Goal: Task Accomplishment & Management: Use online tool/utility

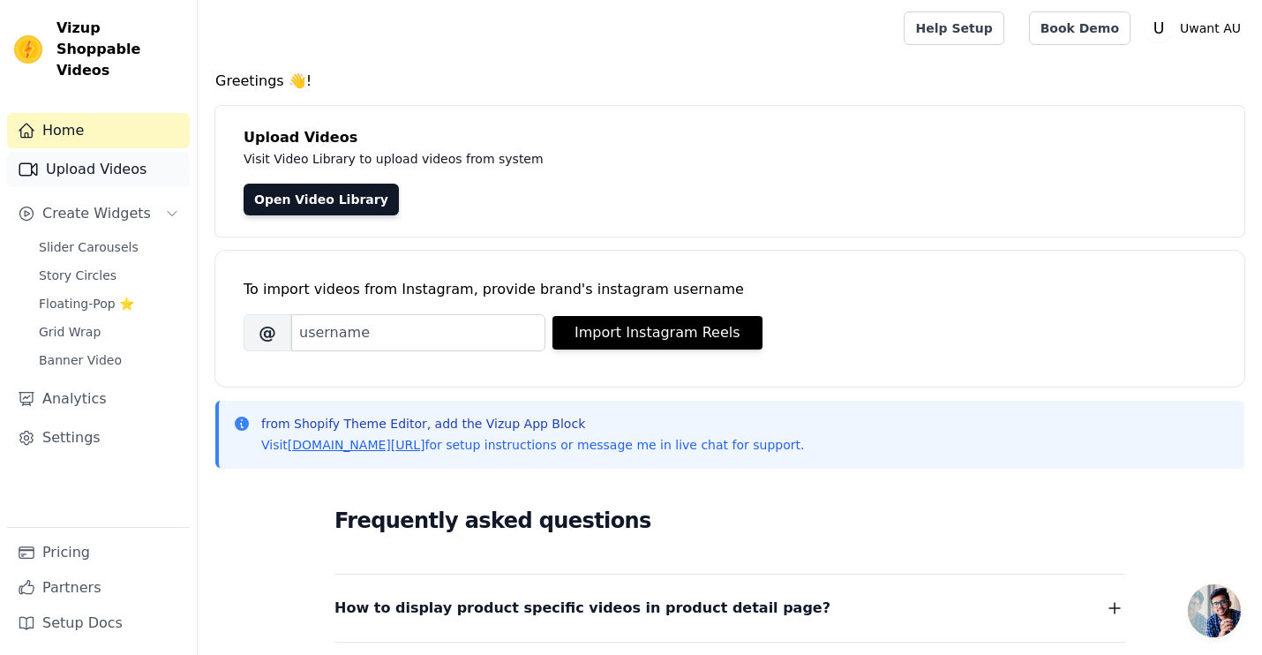
click at [115, 154] on link "Upload Videos" at bounding box center [98, 169] width 183 height 35
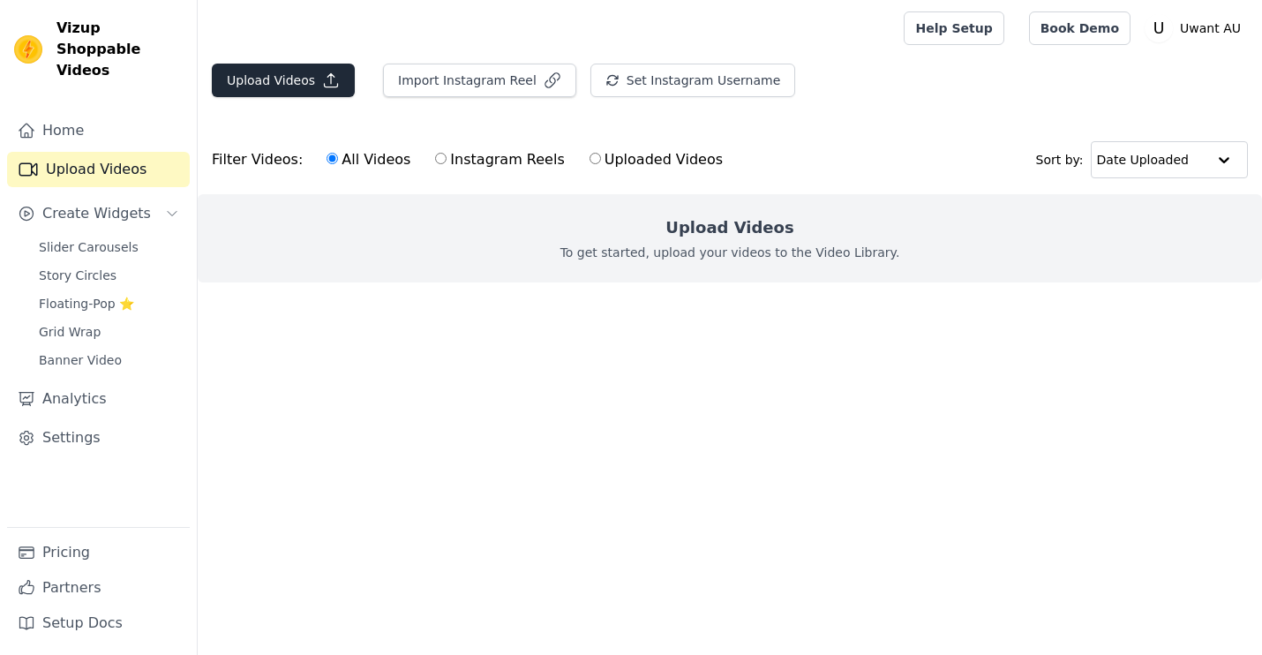
click at [314, 67] on button "Upload Videos" at bounding box center [283, 81] width 143 height 34
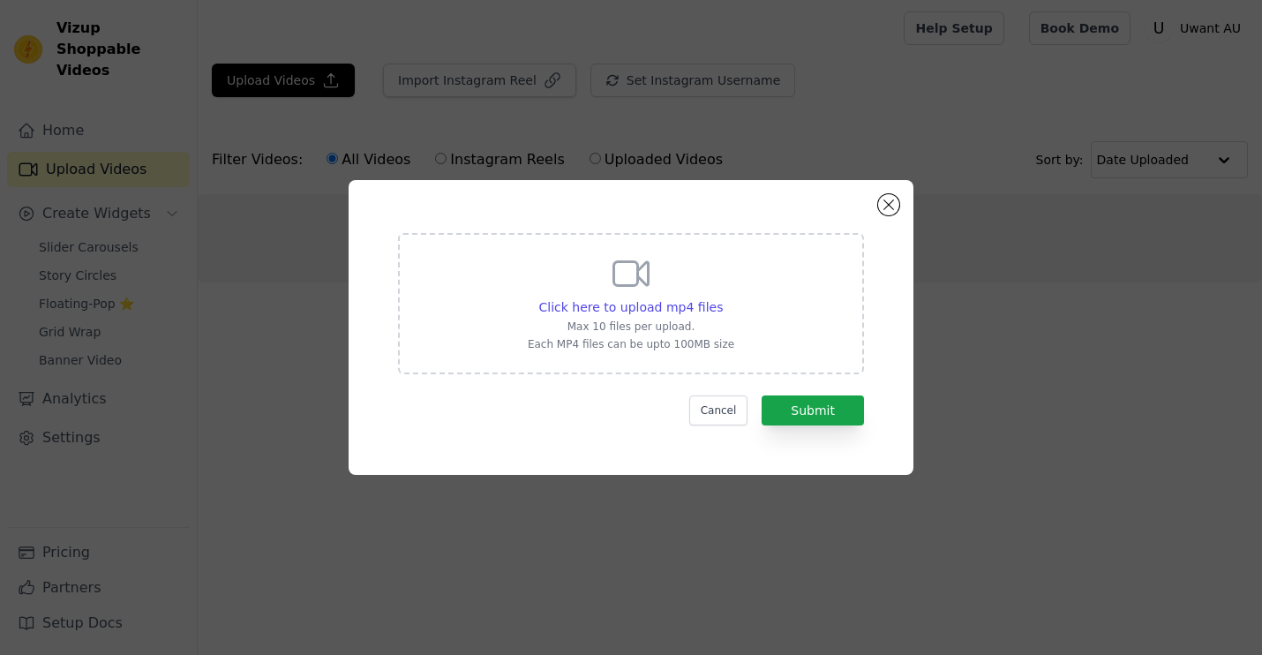
click at [471, 367] on div "Click here to upload mp4 files Max 10 files per upload. Each MP4 files can be u…" at bounding box center [631, 303] width 466 height 141
click at [722, 298] on input "Click here to upload mp4 files Max 10 files per upload. Each MP4 files can be u…" at bounding box center [722, 298] width 1 height 1
type input "C:\fakepath\Dog hair got you down - UWANT (1080p, h264).mp4"
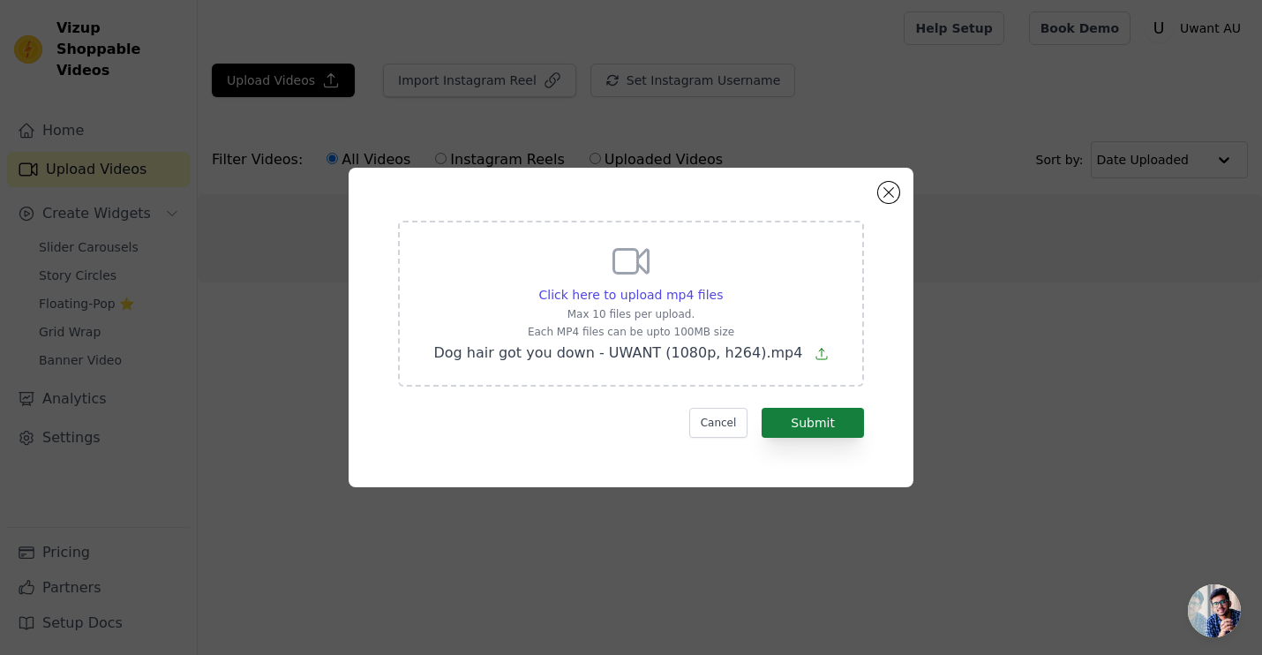
click at [834, 414] on button "Submit" at bounding box center [813, 423] width 102 height 30
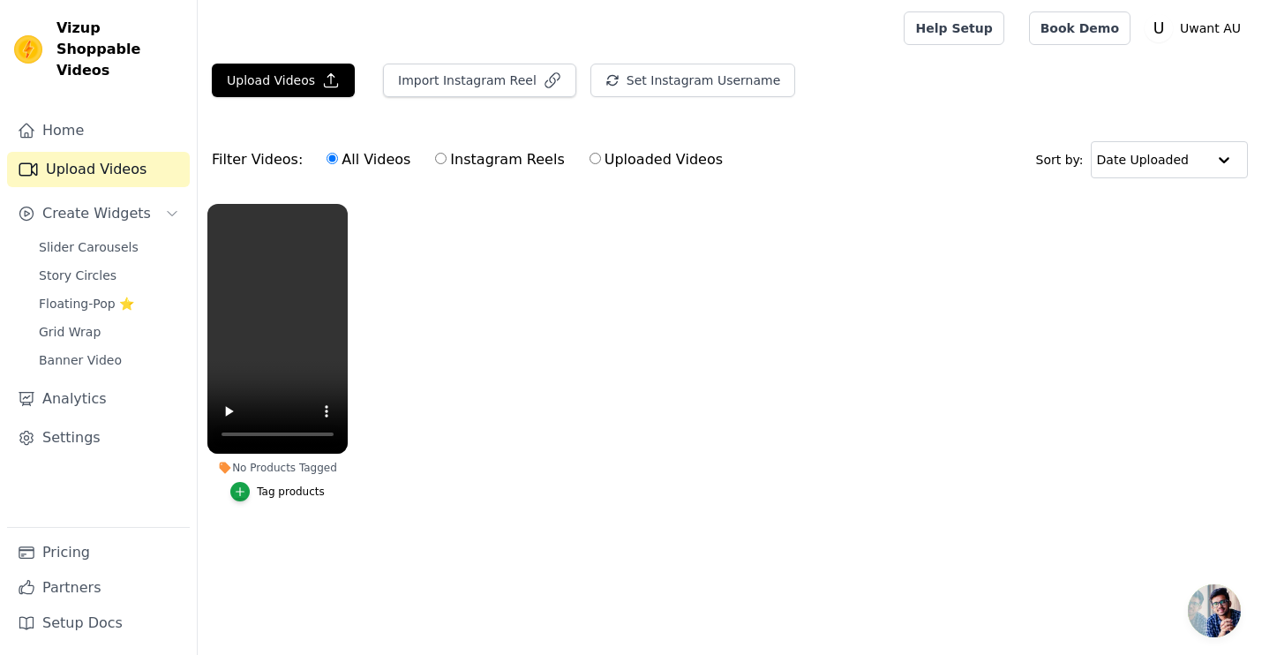
click at [300, 467] on div "No Products Tagged" at bounding box center [277, 468] width 140 height 14
click at [275, 490] on div "Tag products" at bounding box center [291, 492] width 68 height 14
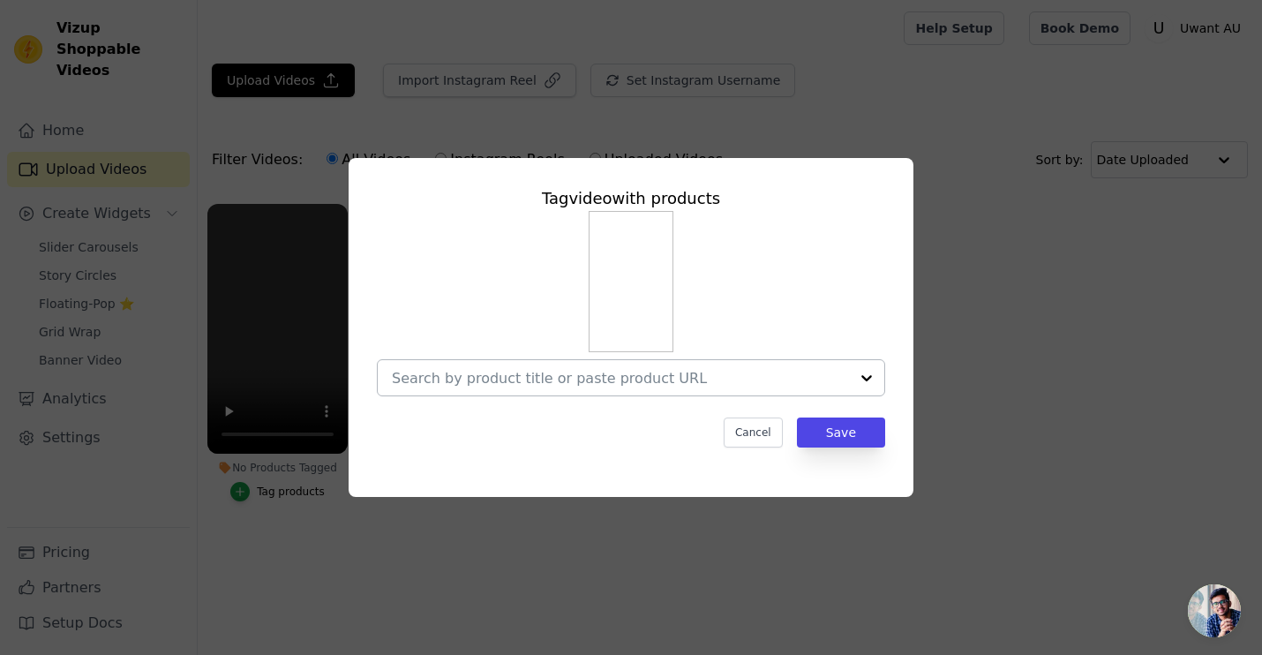
click at [640, 360] on div at bounding box center [620, 377] width 457 height 35
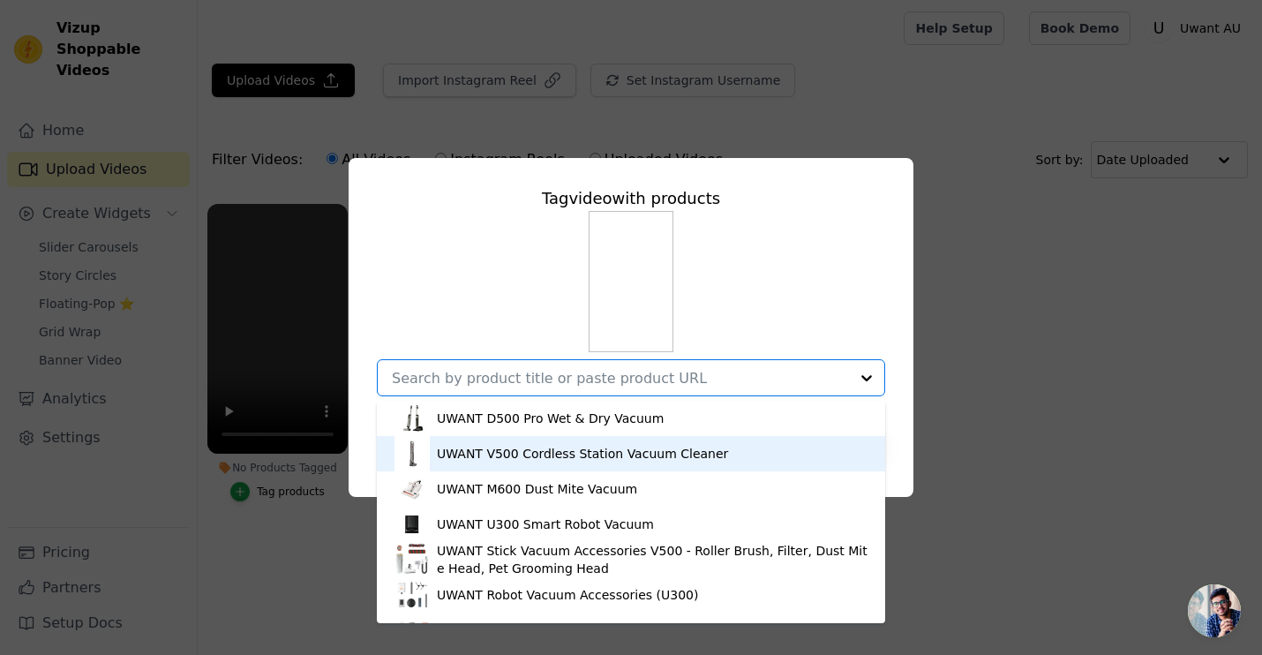
click at [589, 456] on div "UWANT V500 Cordless Station Vacuum Cleaner" at bounding box center [582, 454] width 291 height 18
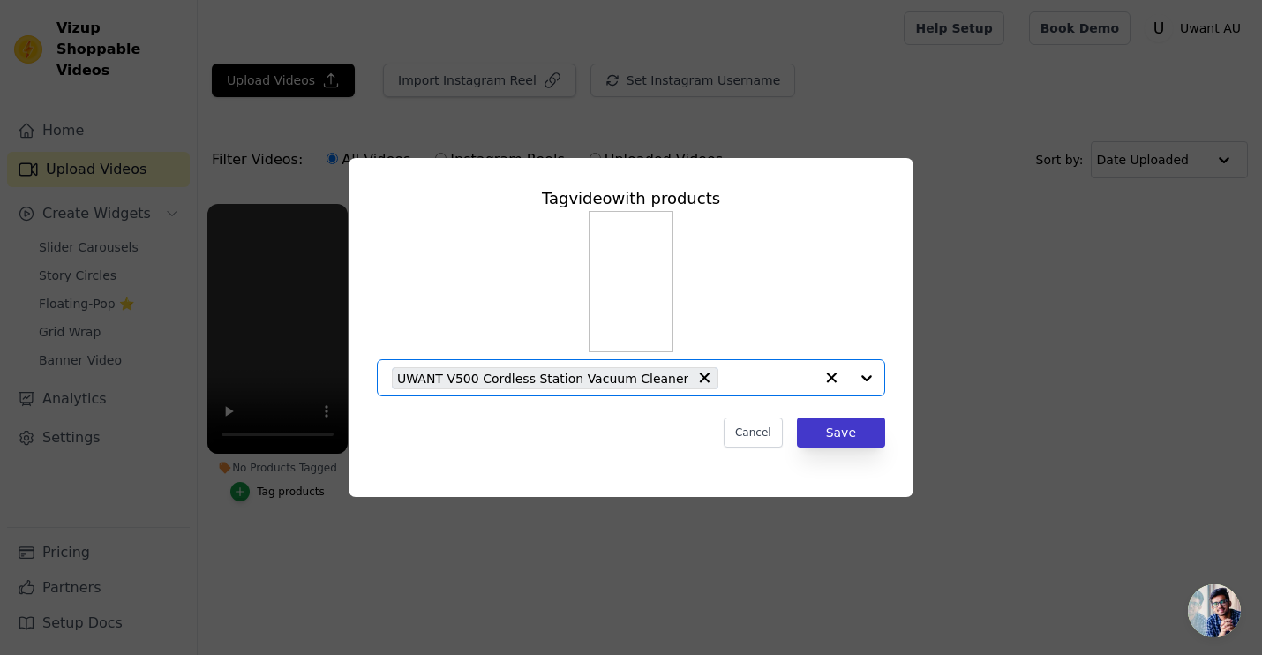
click at [840, 442] on button "Save" at bounding box center [841, 433] width 88 height 30
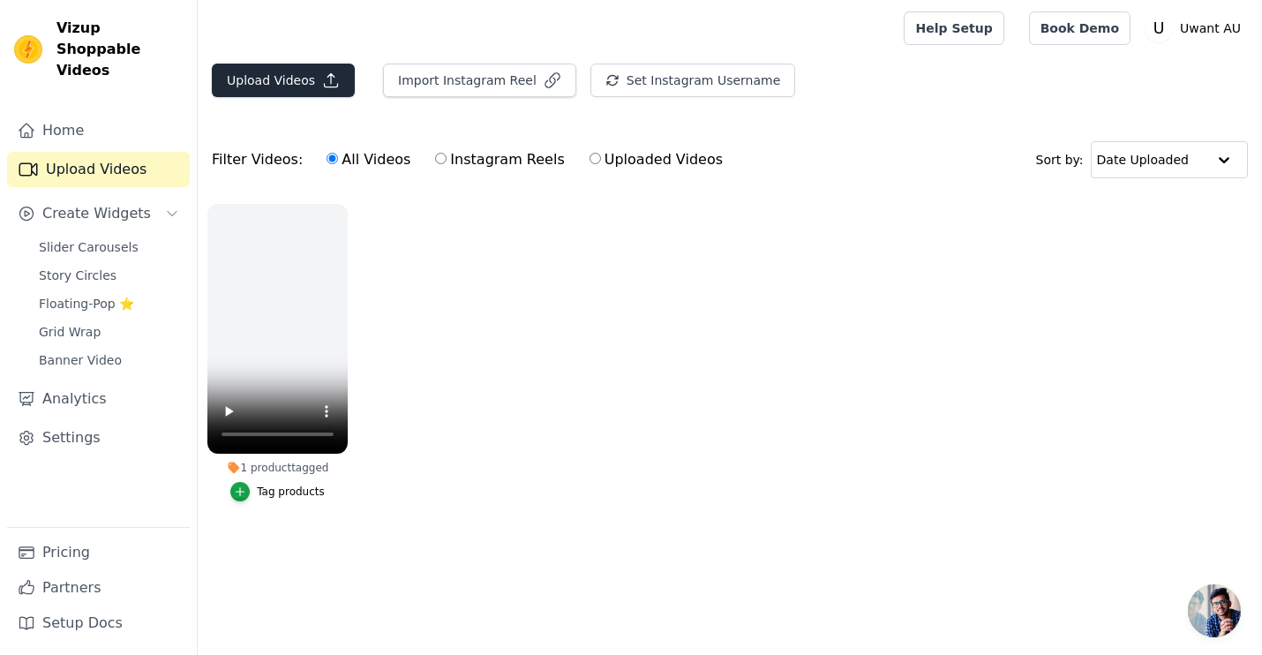
click at [275, 87] on button "Upload Videos" at bounding box center [283, 81] width 143 height 34
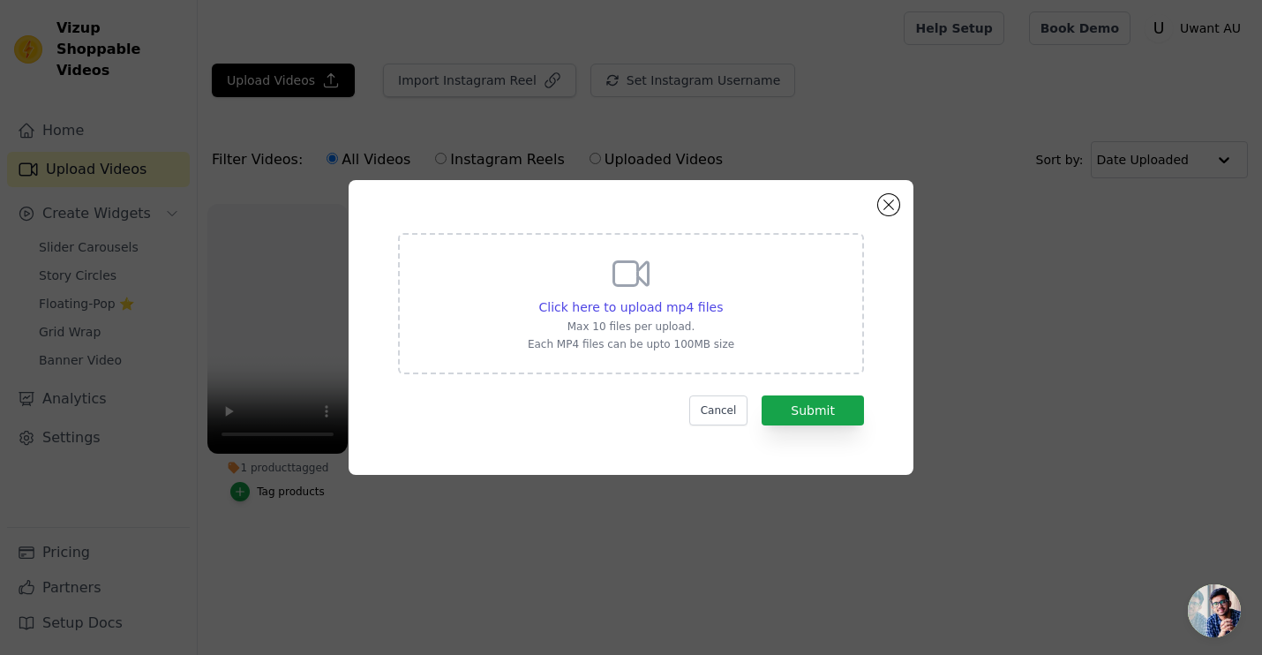
click at [557, 286] on div "Click here to upload mp4 files Max 10 files per upload. Each MP4 files can be u…" at bounding box center [631, 301] width 207 height 99
click at [722, 298] on input "Click here to upload mp4 files Max 10 files per upload. Each MP4 files can be u…" at bounding box center [722, 298] width 1 height 1
type input "C:\fakepath\Look what koketka_shoppik just discovered - UWANT (720p, h264).mp4"
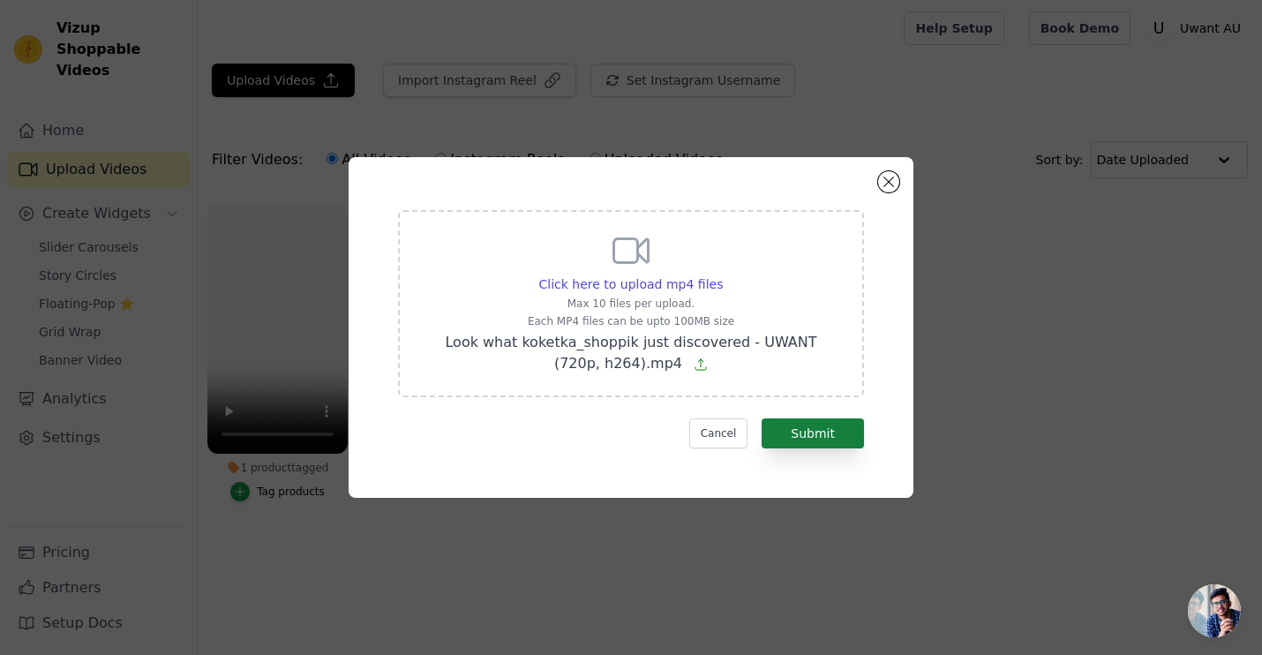
click at [826, 422] on button "Submit" at bounding box center [813, 433] width 102 height 30
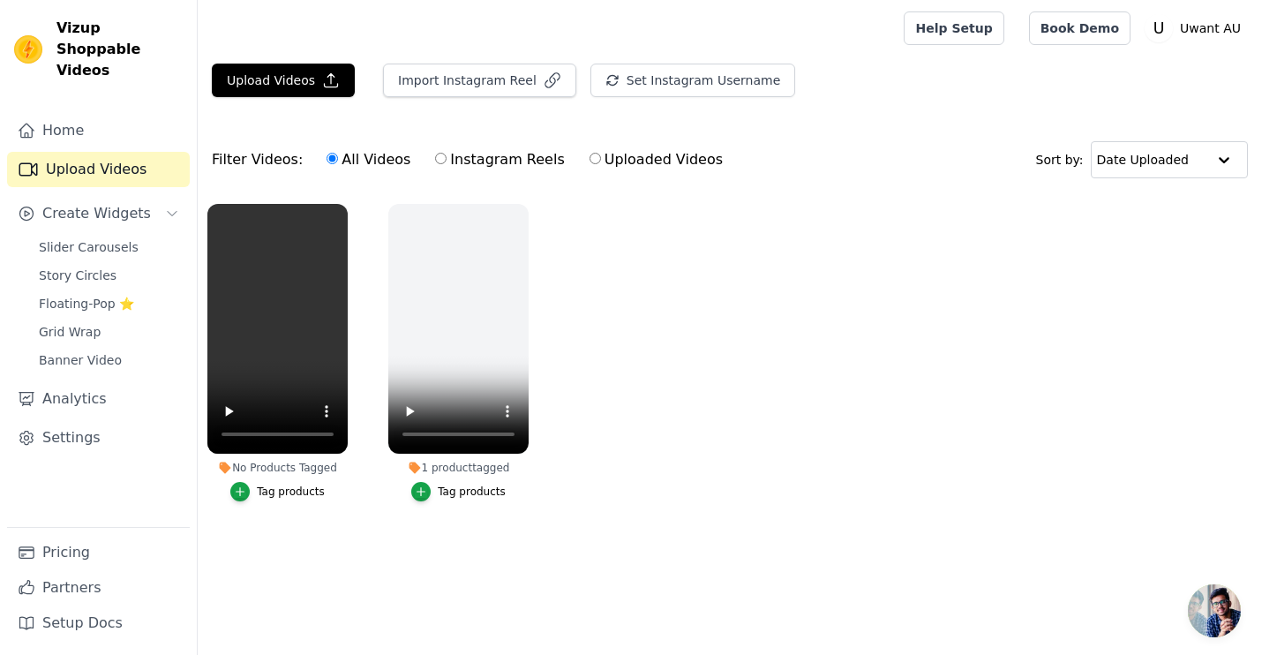
click at [294, 488] on div "Tag products" at bounding box center [291, 492] width 68 height 14
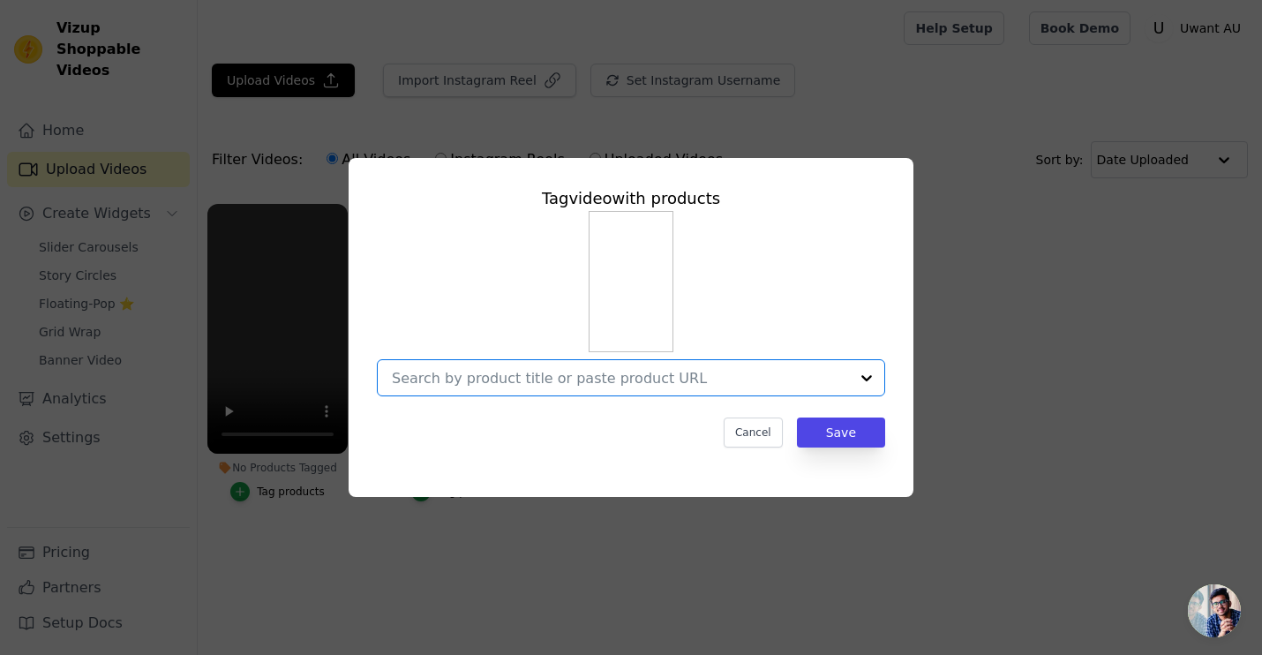
click at [697, 380] on input "No Products Tagged Tag video with products Option undefined, selected. Select i…" at bounding box center [620, 378] width 457 height 17
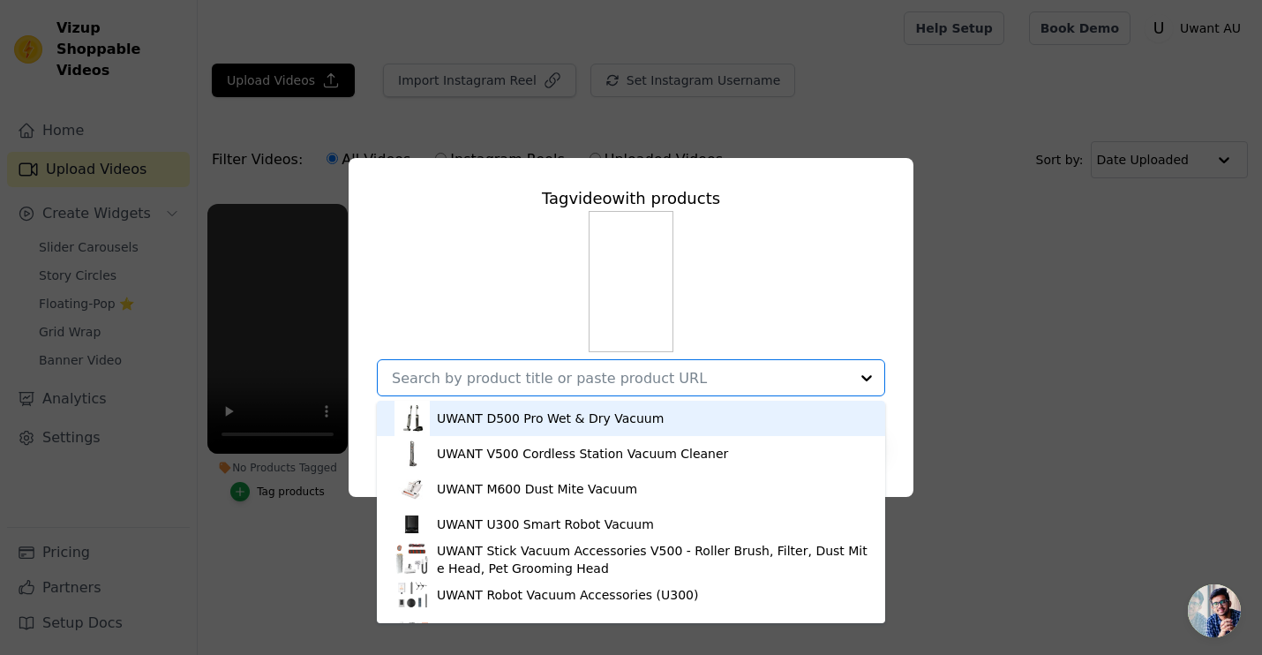
click at [641, 426] on div "UWANT D500 Pro Wet & Dry Vacuum" at bounding box center [550, 419] width 227 height 18
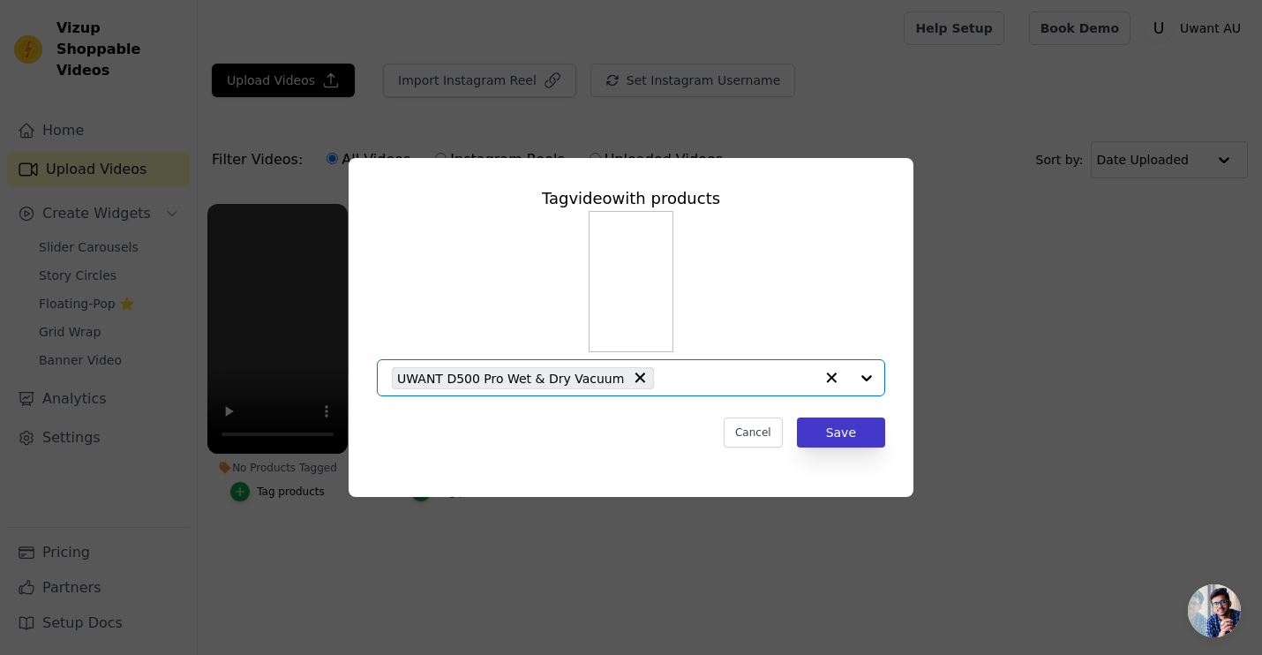
click at [855, 434] on button "Save" at bounding box center [841, 433] width 88 height 30
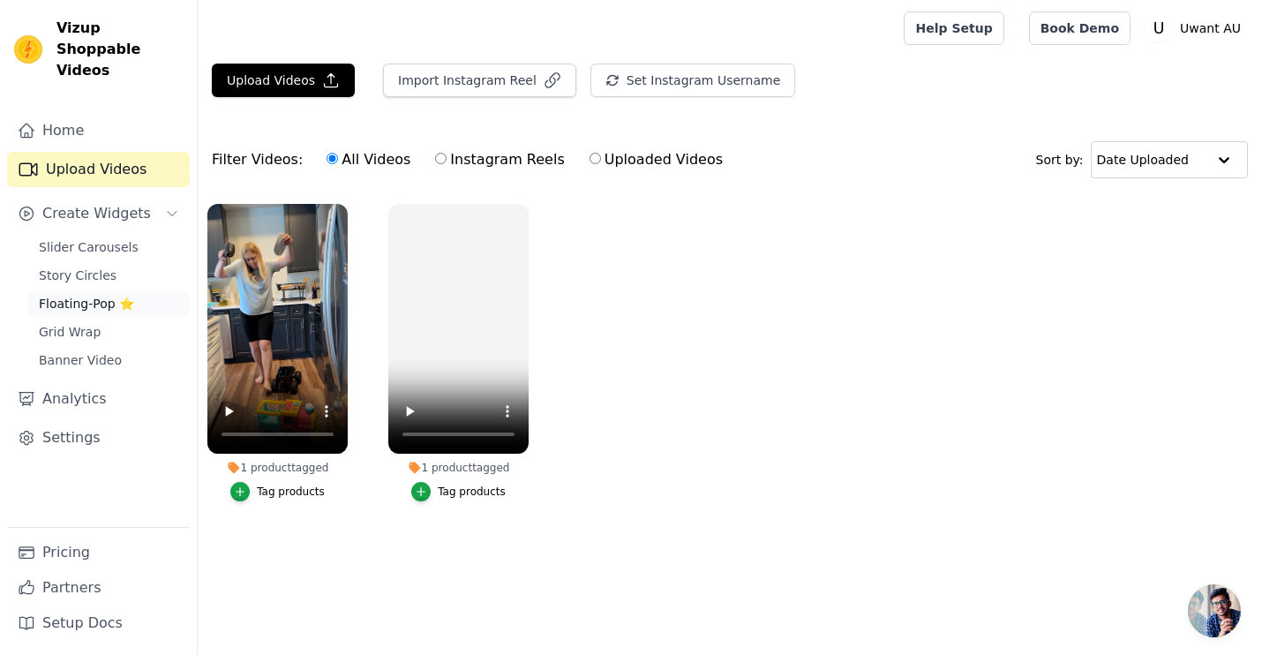
click at [102, 295] on span "Floating-Pop ⭐" at bounding box center [86, 304] width 95 height 18
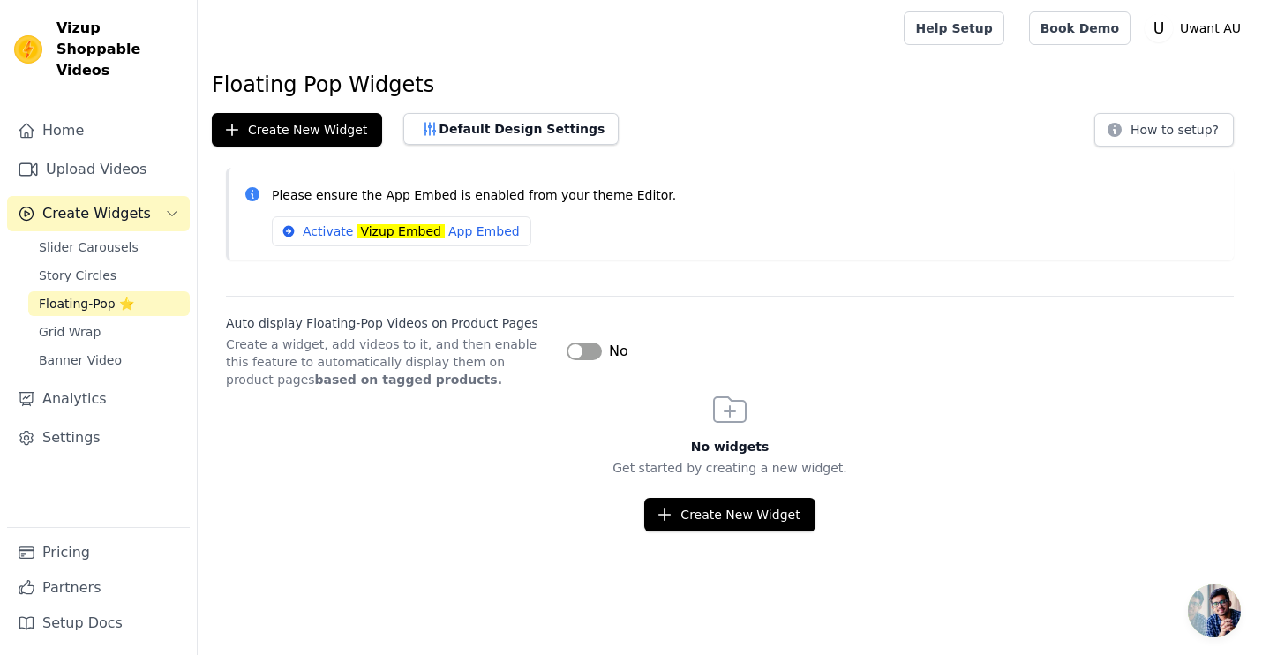
click at [584, 344] on button "Label" at bounding box center [584, 352] width 35 height 18
click at [719, 506] on button "Create New Widget" at bounding box center [729, 515] width 170 height 34
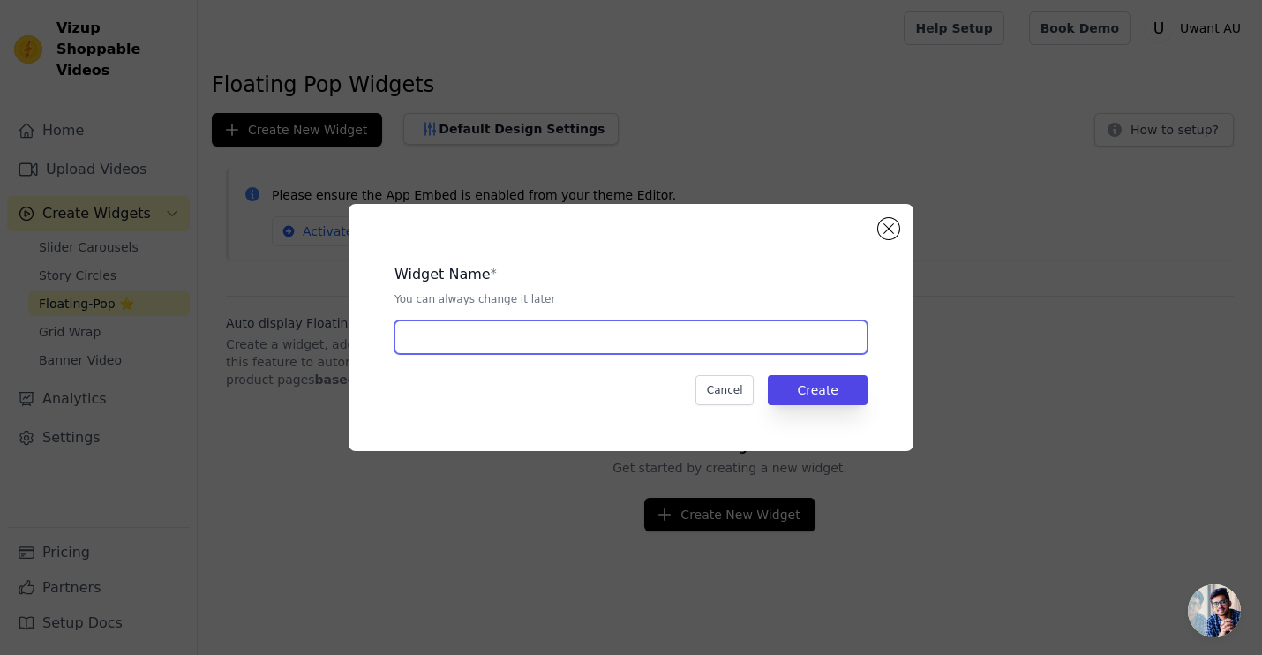
click at [586, 344] on input "text" at bounding box center [631, 337] width 473 height 34
type input "D500 Pro"
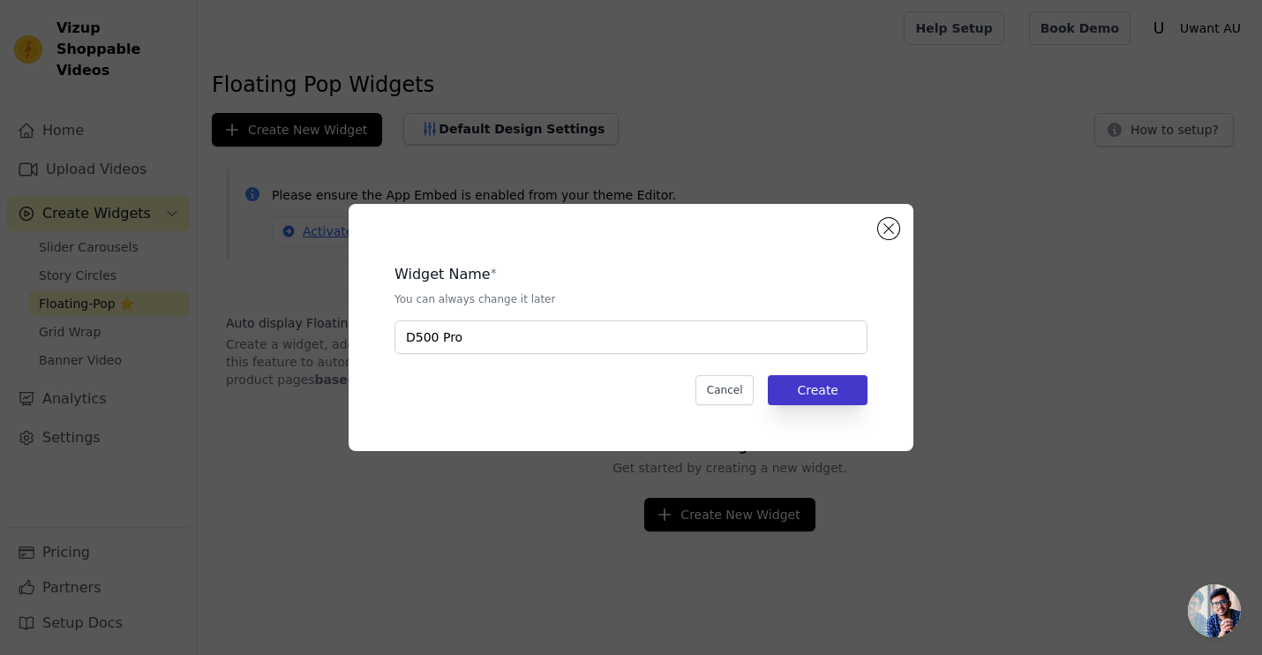
click at [837, 378] on button "Create" at bounding box center [818, 390] width 100 height 30
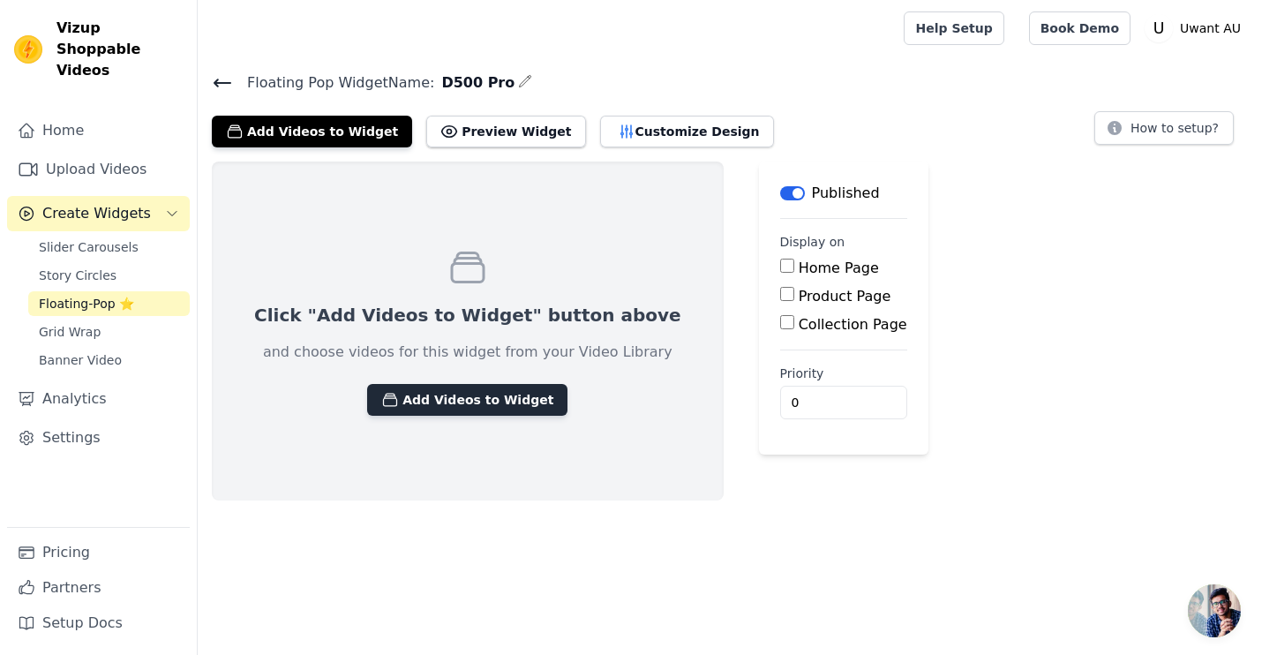
click at [488, 396] on button "Add Videos to Widget" at bounding box center [467, 400] width 200 height 32
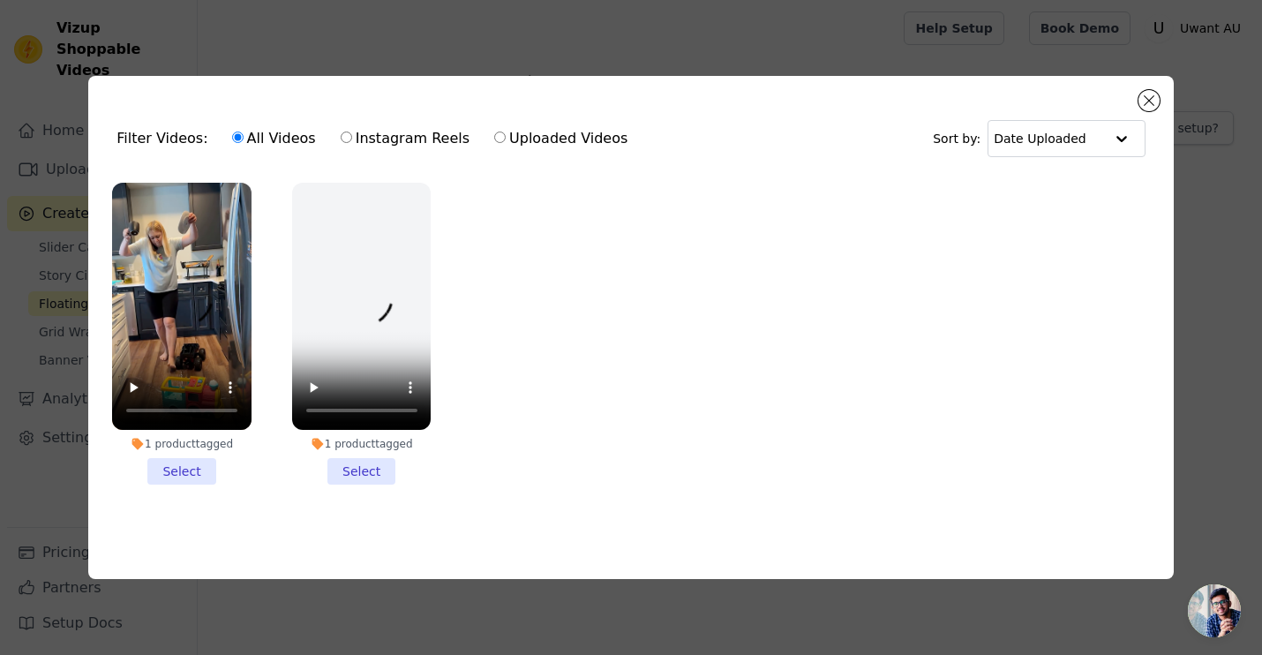
click at [176, 471] on li "1 product tagged Select" at bounding box center [181, 334] width 139 height 302
click at [0, 0] on input "1 product tagged Select" at bounding box center [0, 0] width 0 height 0
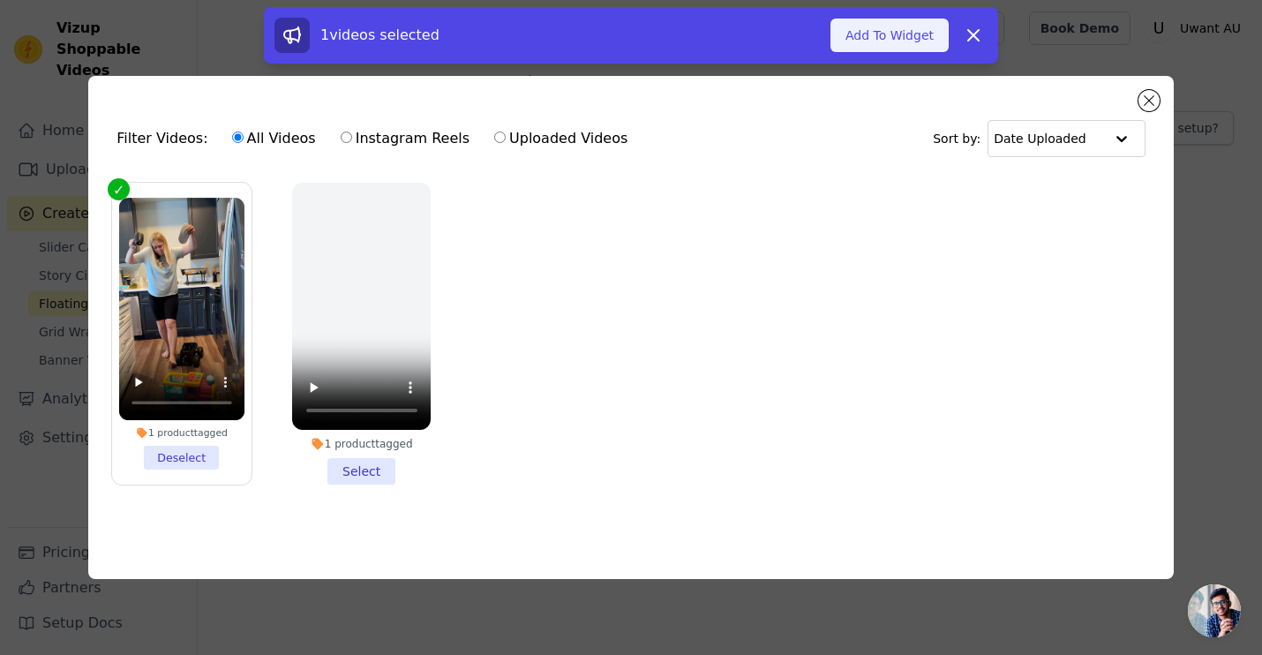
click at [893, 30] on button "Add To Widget" at bounding box center [890, 36] width 118 height 34
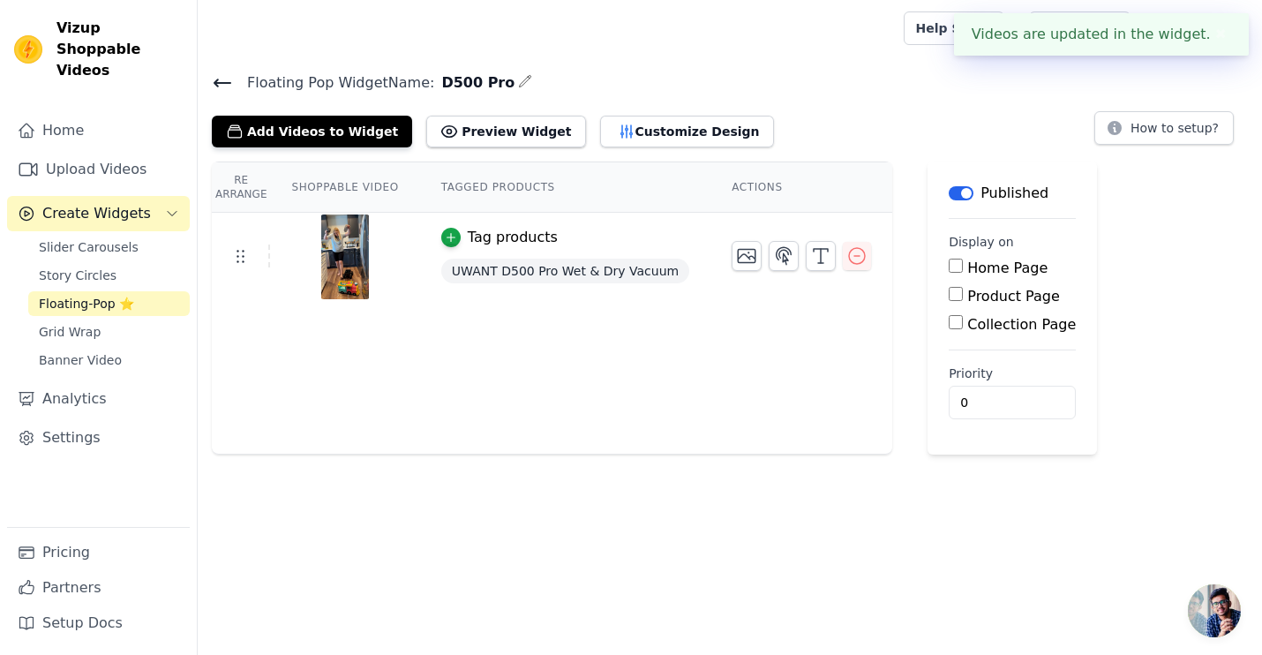
click at [949, 297] on input "Product Page" at bounding box center [956, 294] width 14 height 14
checkbox input "true"
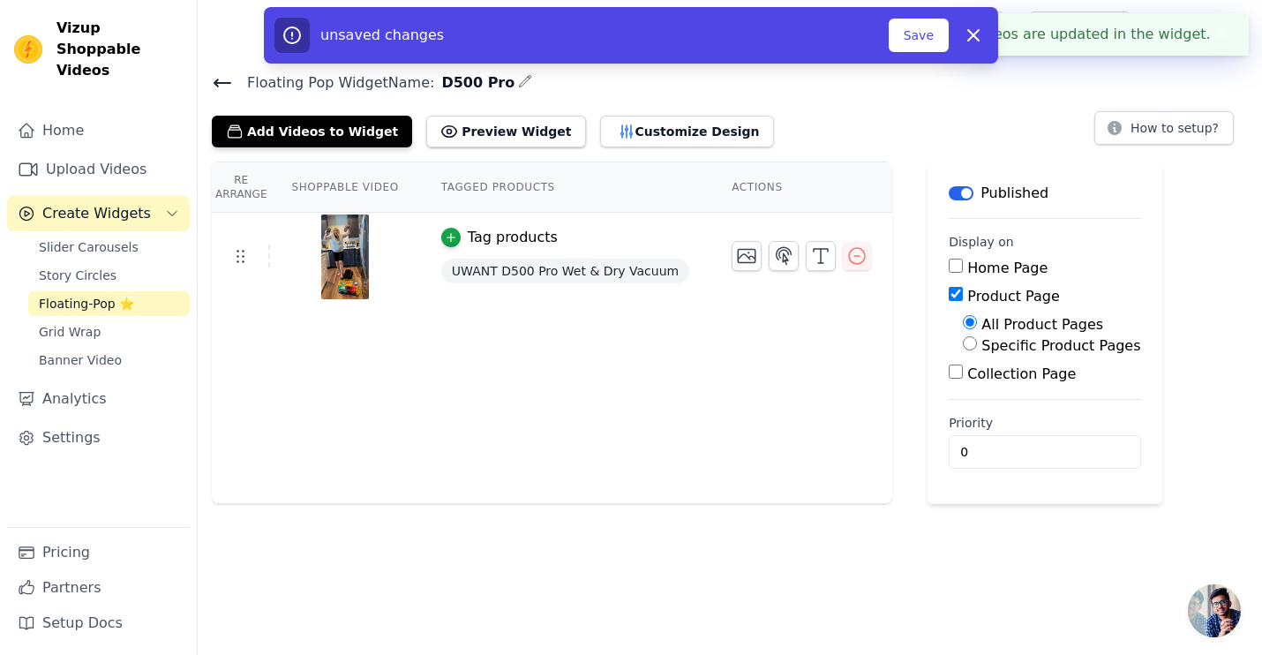
click at [963, 342] on input "Specific Product Pages" at bounding box center [970, 343] width 14 height 14
radio input "true"
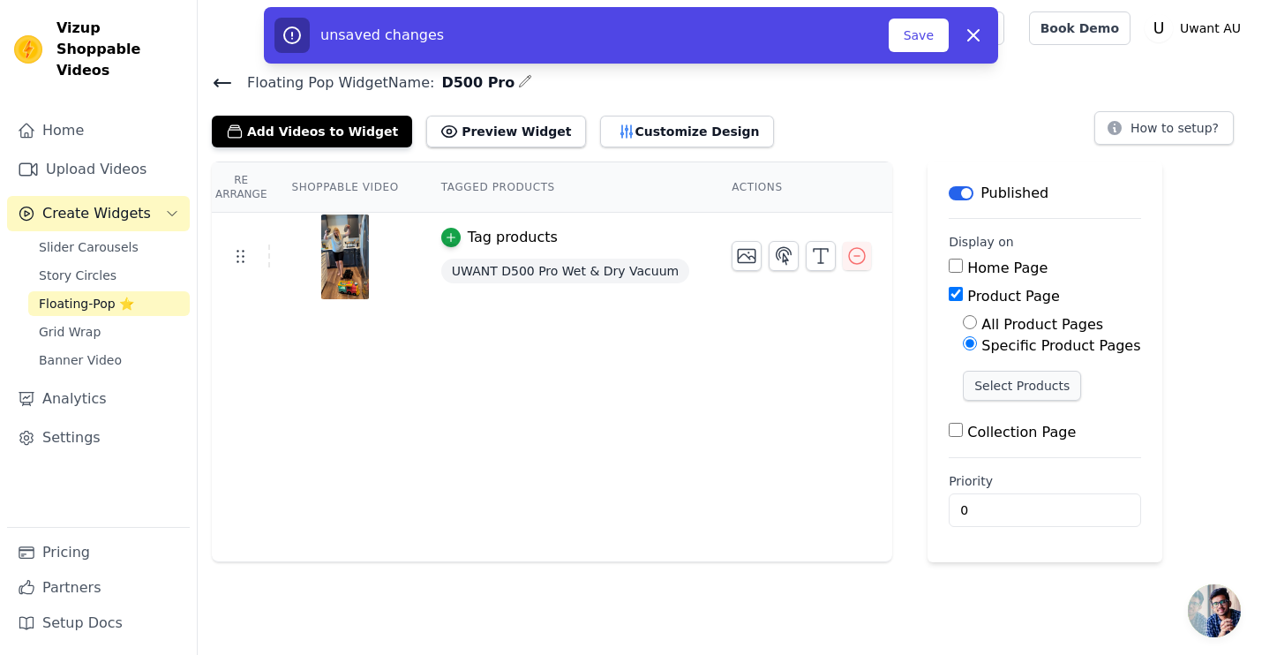
click at [977, 375] on button "Select Products" at bounding box center [1022, 386] width 118 height 30
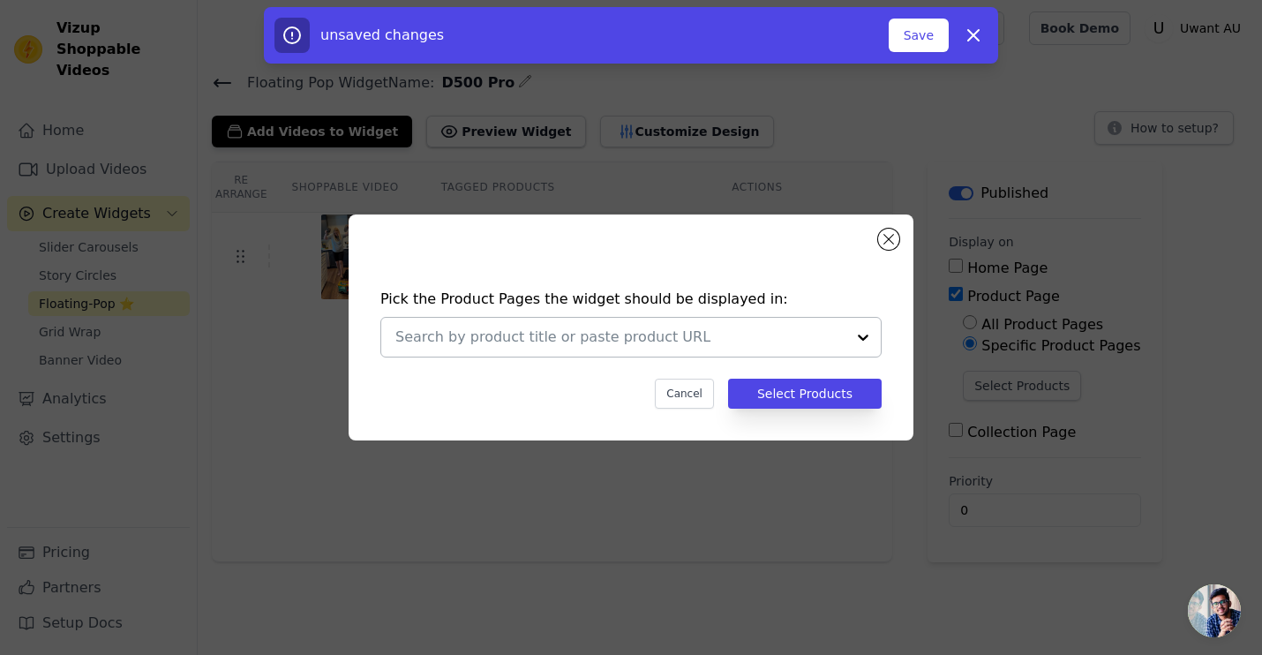
click at [641, 345] on input "text" at bounding box center [621, 337] width 450 height 21
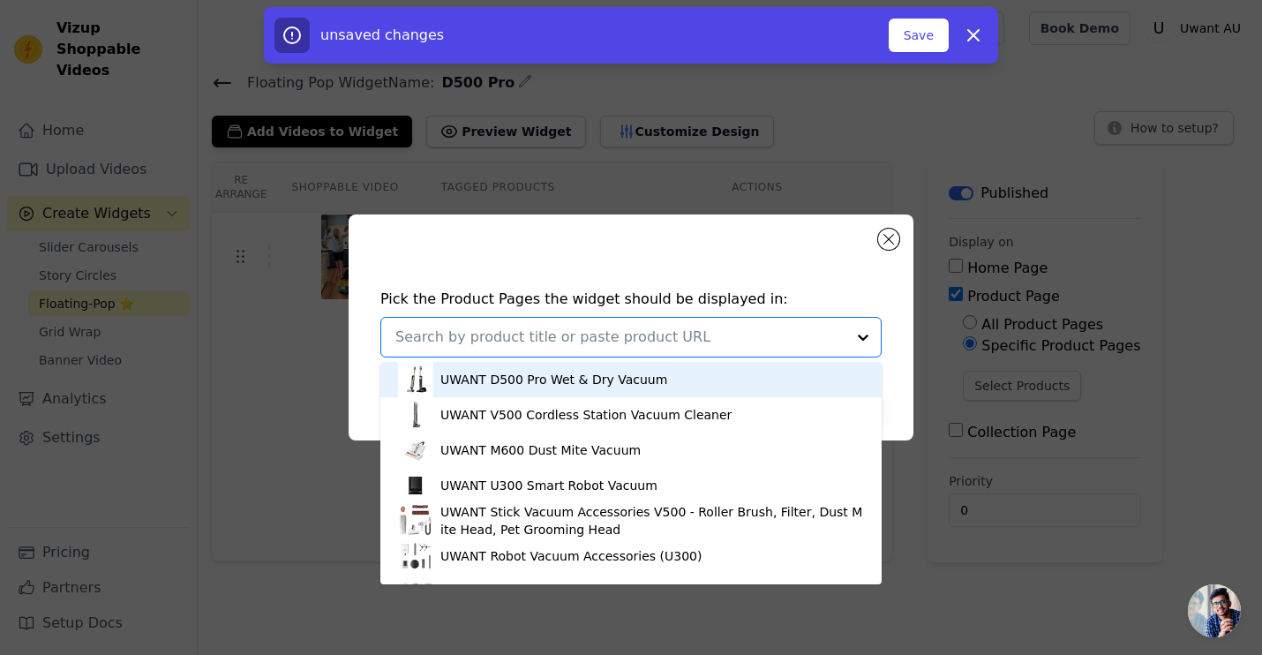
click at [597, 390] on div "UWANT D500 Pro Wet & Dry Vacuum" at bounding box center [631, 379] width 466 height 35
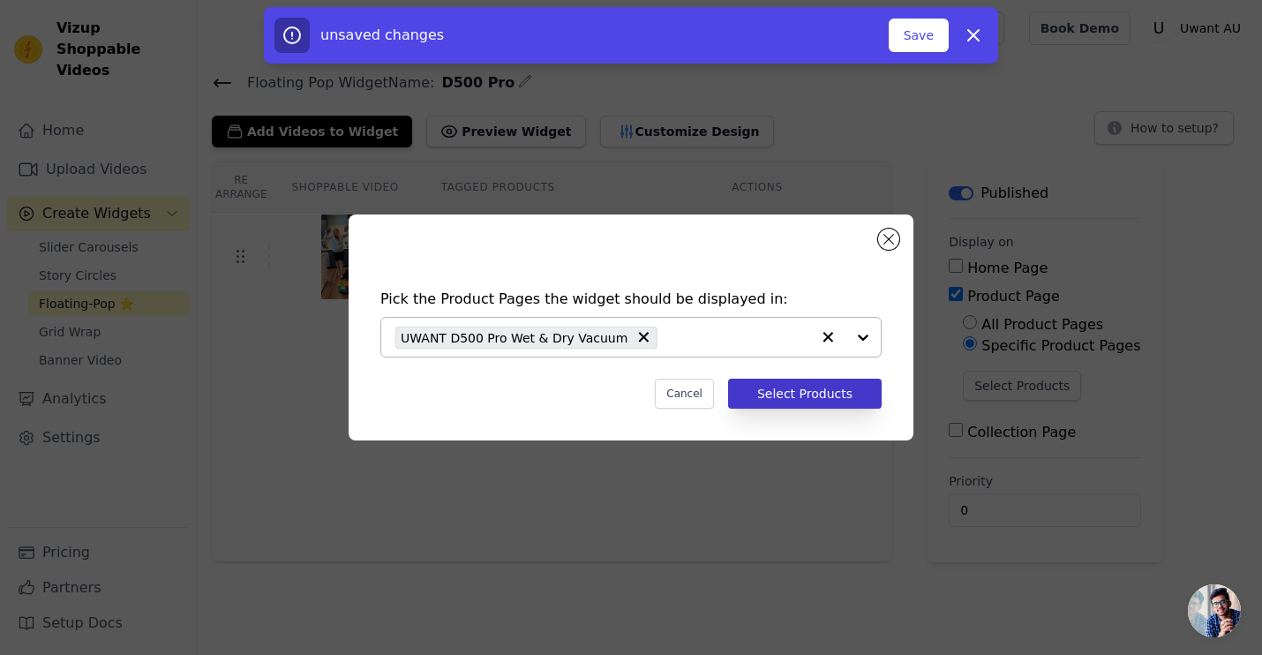
click at [795, 386] on button "Select Products" at bounding box center [805, 394] width 154 height 30
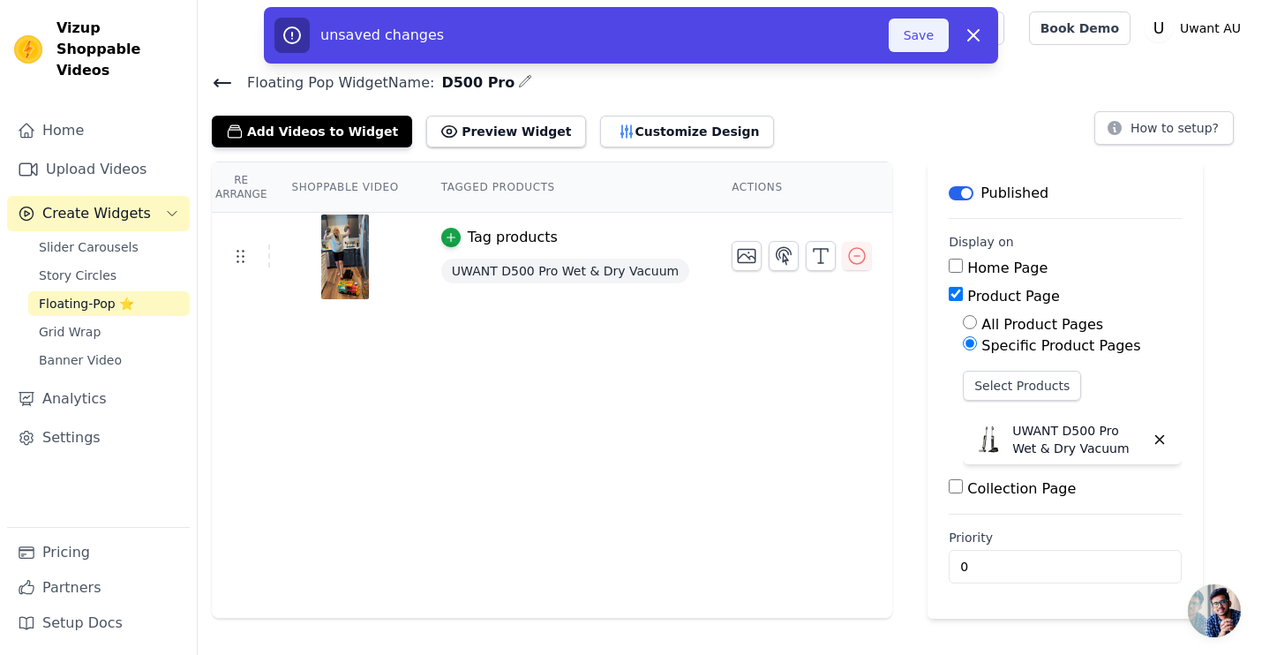
click at [922, 35] on button "Save" at bounding box center [919, 36] width 60 height 34
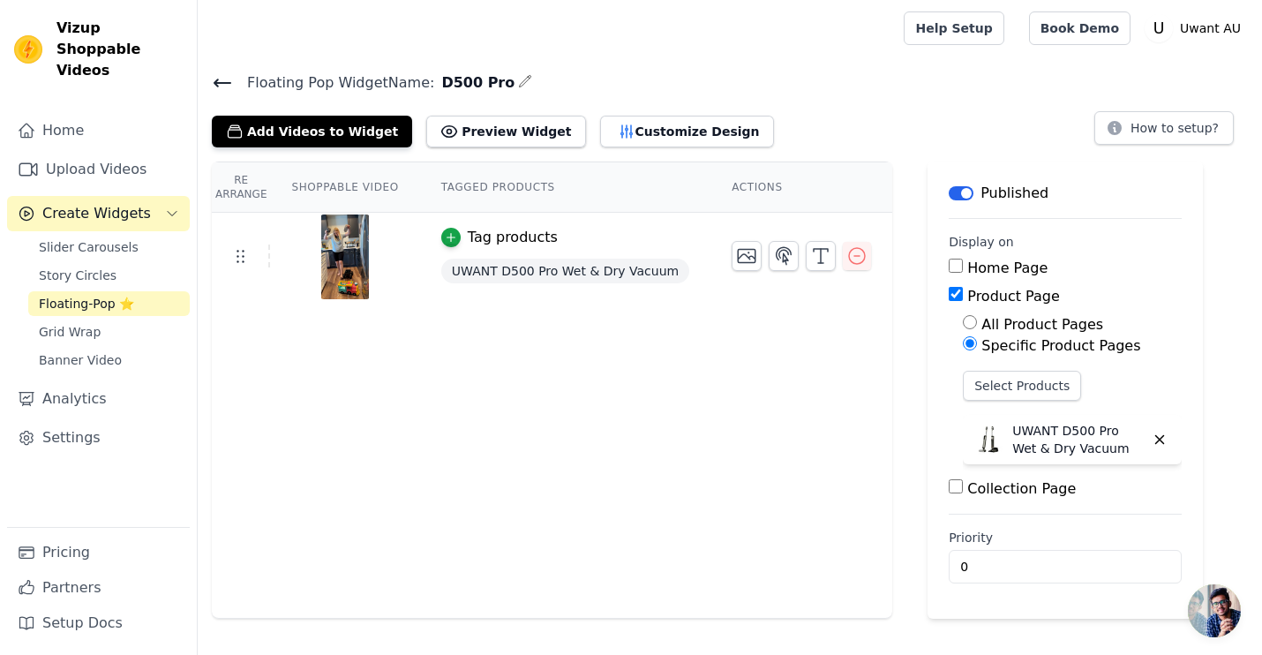
click at [225, 77] on icon at bounding box center [222, 82] width 21 height 21
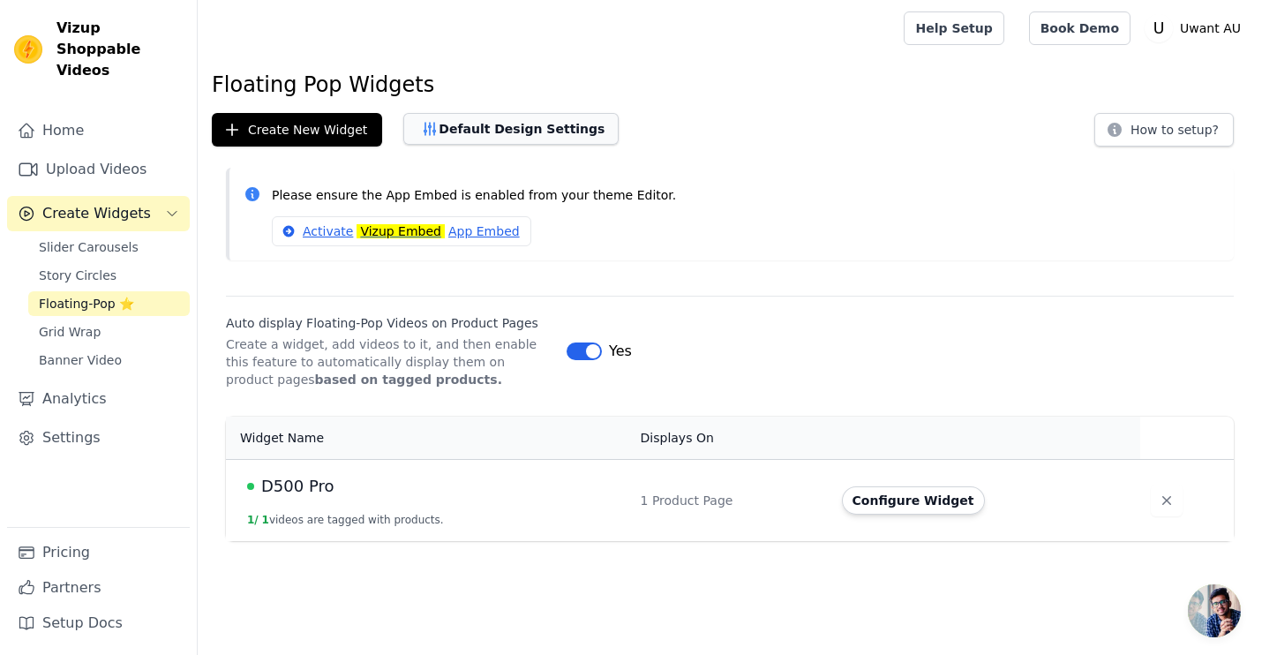
click at [532, 123] on button "Default Design Settings" at bounding box center [510, 129] width 215 height 32
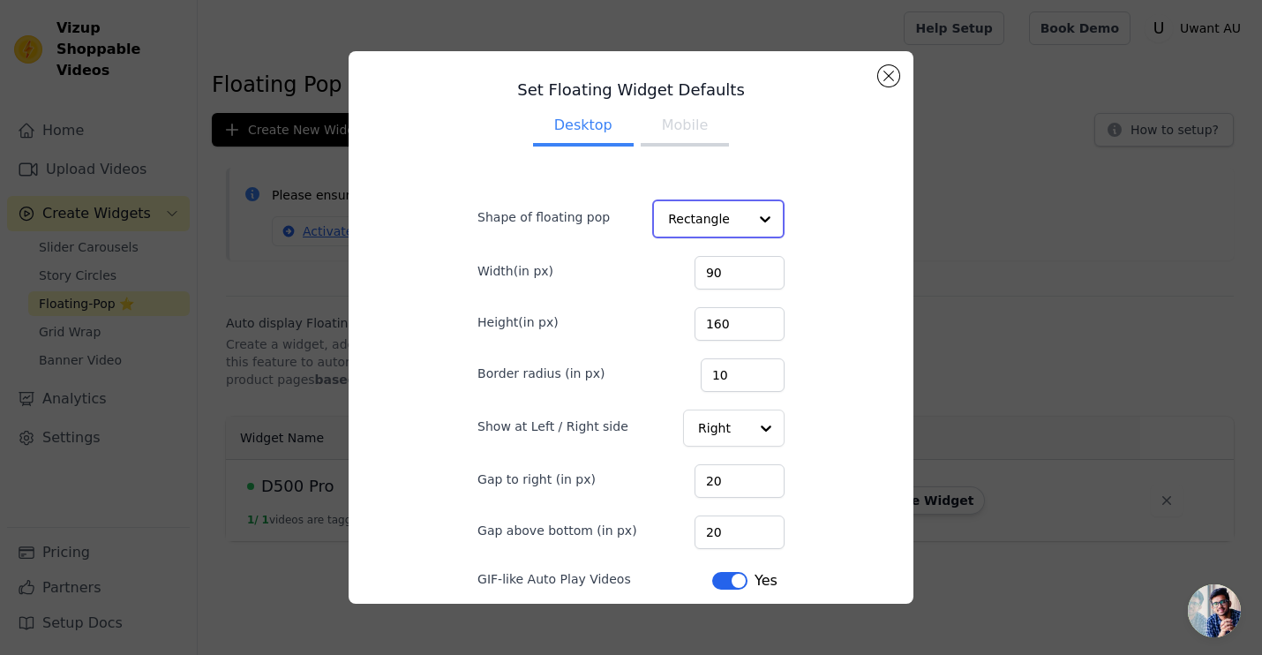
click at [708, 217] on input "Shape of floating pop" at bounding box center [707, 218] width 79 height 35
click at [795, 215] on div "Set Floating Widget Defaults Desktop Mobile Shape of floating pop Rectangle Cir…" at bounding box center [631, 327] width 362 height 524
click at [760, 269] on input "100" at bounding box center [739, 271] width 90 height 34
click at [760, 269] on input "101" at bounding box center [739, 271] width 90 height 34
click at [760, 269] on input "102" at bounding box center [739, 271] width 90 height 34
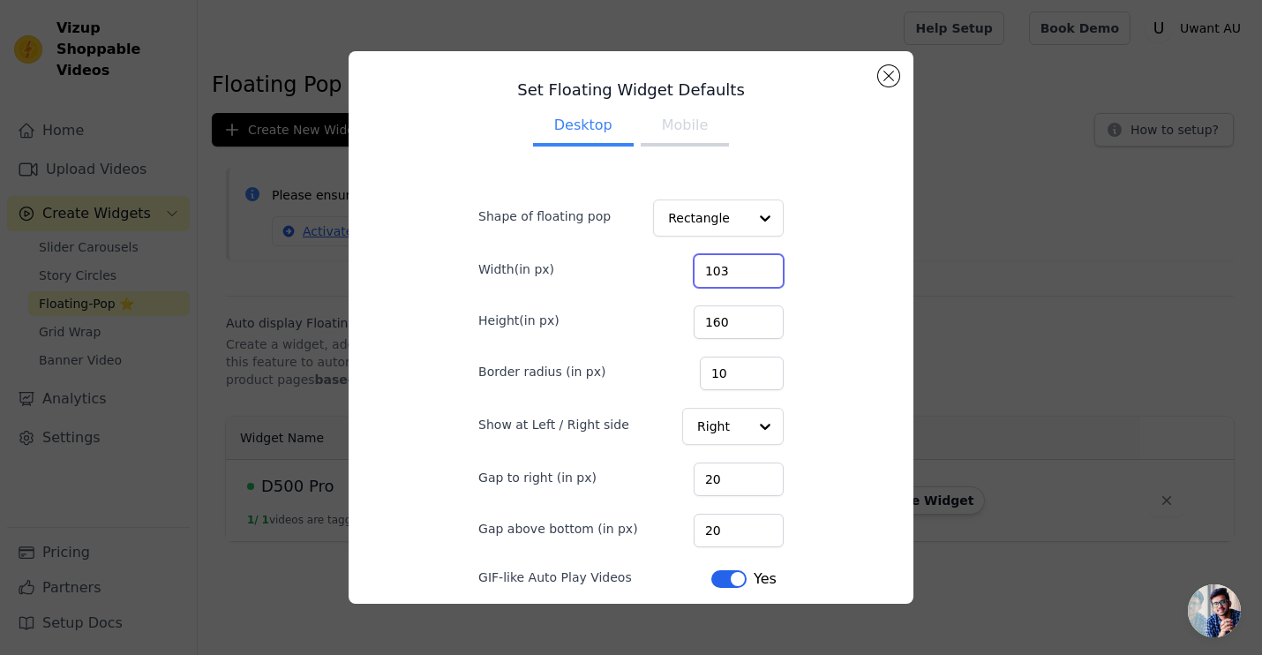
click at [760, 269] on input "103" at bounding box center [739, 271] width 90 height 34
click at [760, 269] on input "104" at bounding box center [739, 271] width 90 height 34
click at [760, 269] on input "105" at bounding box center [739, 271] width 90 height 34
click at [760, 269] on input "106" at bounding box center [739, 271] width 90 height 34
click at [735, 269] on input "106" at bounding box center [739, 271] width 90 height 34
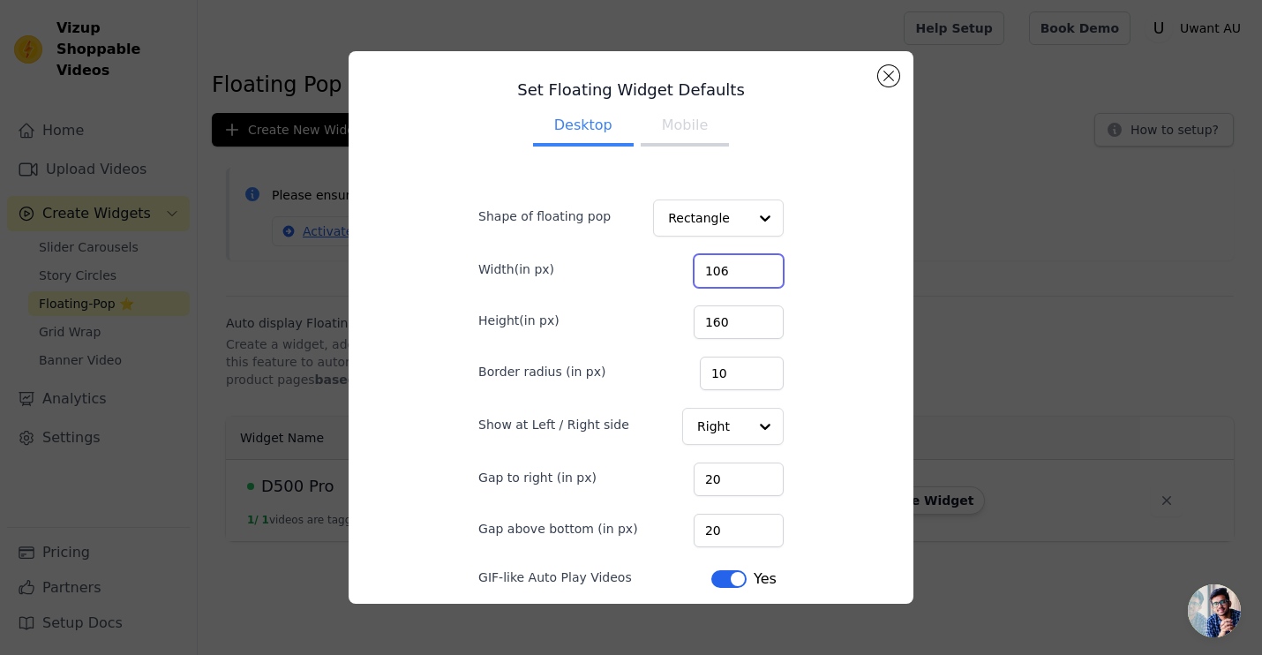
click at [735, 269] on input "106" at bounding box center [739, 271] width 90 height 34
type input "130"
click at [731, 318] on input "160" at bounding box center [739, 322] width 90 height 34
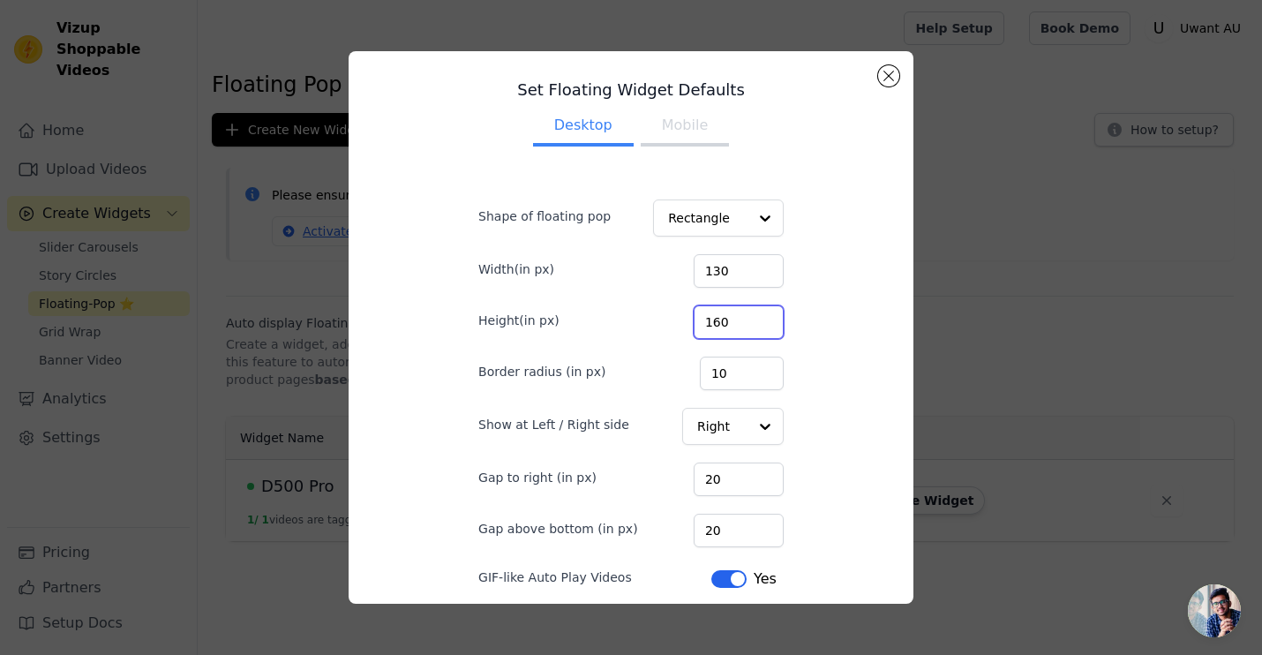
click at [731, 318] on input "160" at bounding box center [739, 322] width 90 height 34
type input "200"
click at [882, 368] on div "Set Floating Widget Defaults Desktop Mobile Shape of floating pop Rectangle Wid…" at bounding box center [631, 327] width 537 height 524
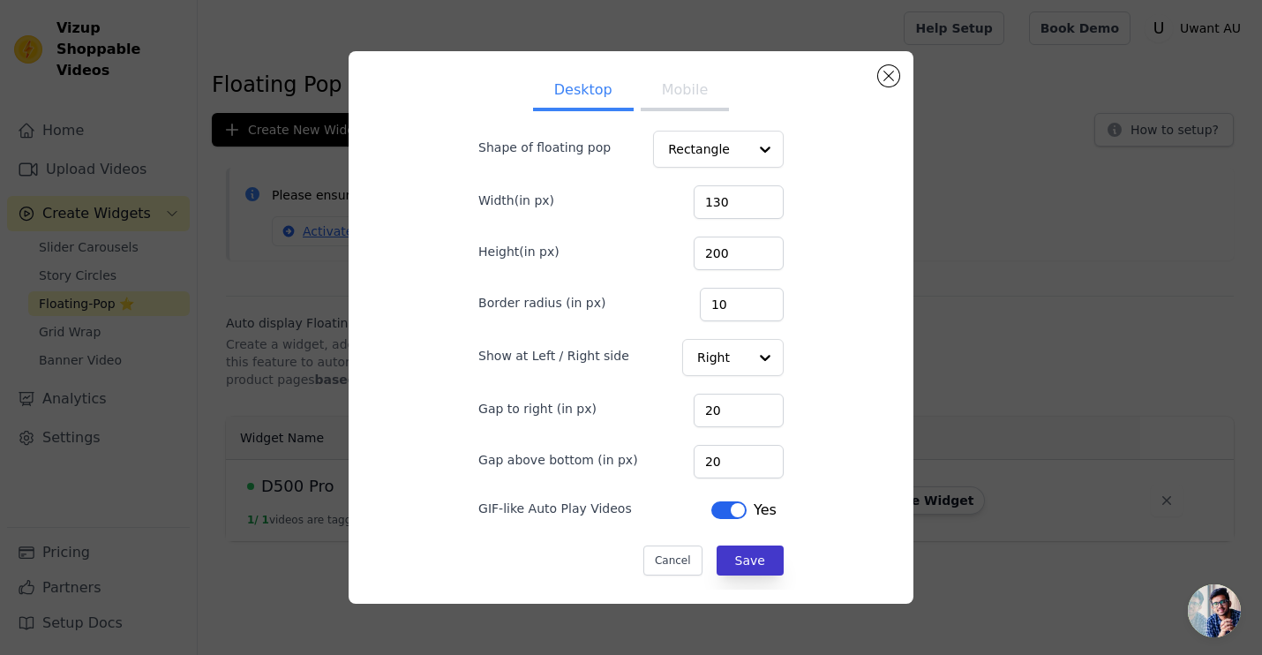
scroll to position [69, 0]
click at [752, 569] on button "Save" at bounding box center [750, 561] width 67 height 30
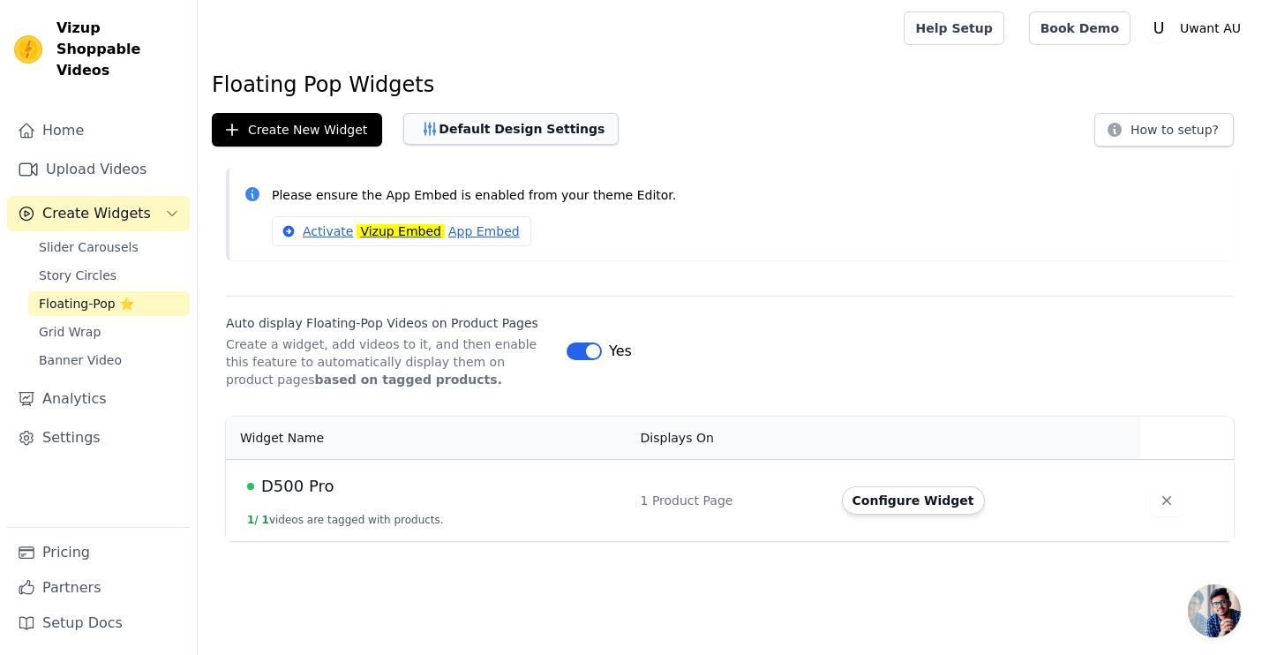
click at [518, 132] on button "Default Design Settings" at bounding box center [510, 129] width 215 height 32
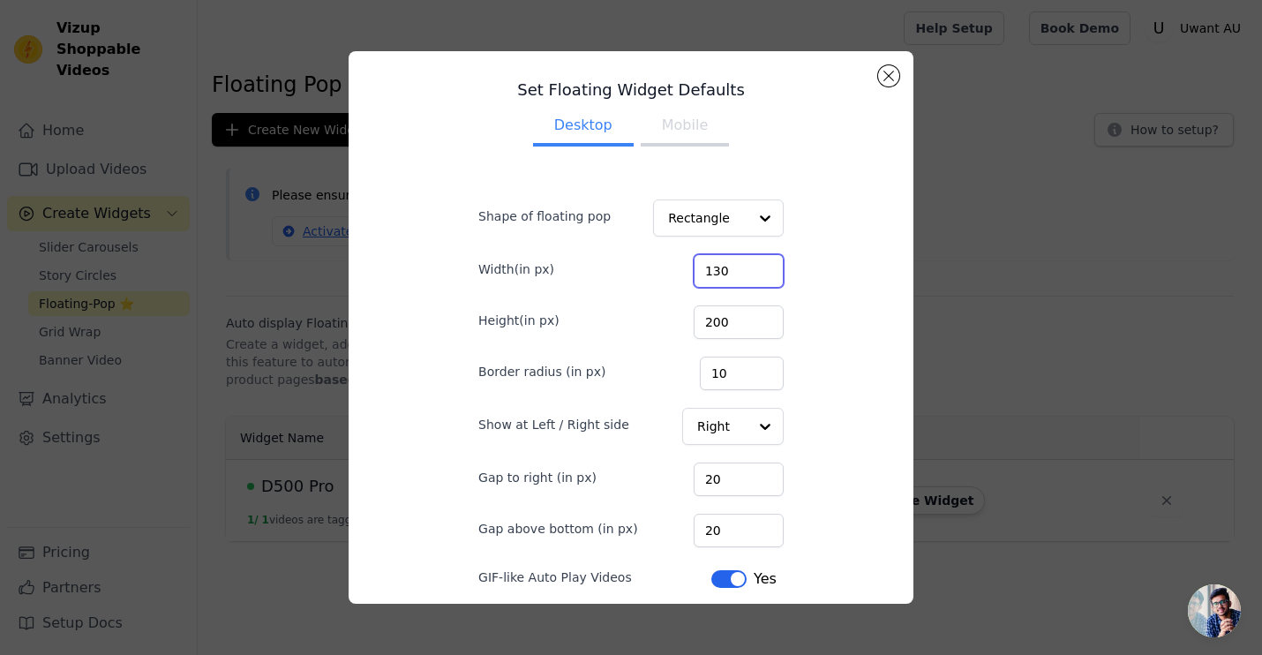
click at [730, 276] on input "130" at bounding box center [739, 271] width 90 height 34
type input "300"
click at [735, 320] on input "200" at bounding box center [739, 322] width 90 height 34
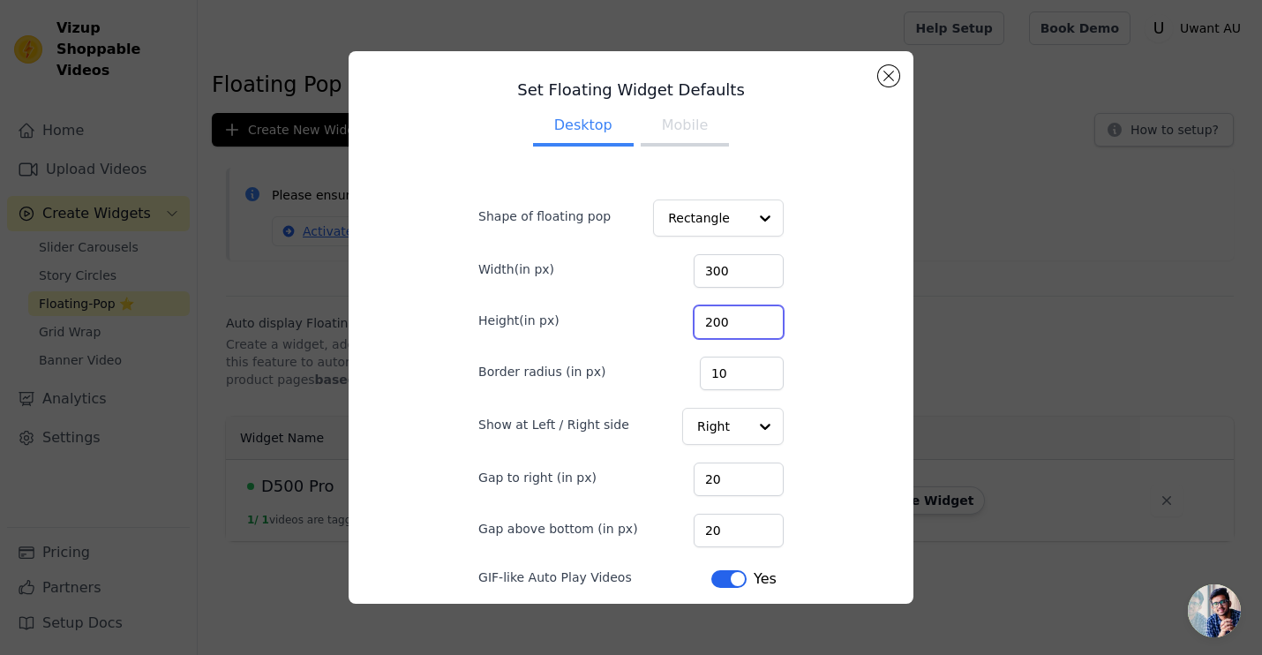
click at [735, 320] on input "200" at bounding box center [739, 322] width 90 height 34
type input "400"
click at [838, 493] on div "Set Floating Widget Defaults Desktop Mobile Shape of floating pop Rectangle Wid…" at bounding box center [631, 327] width 537 height 524
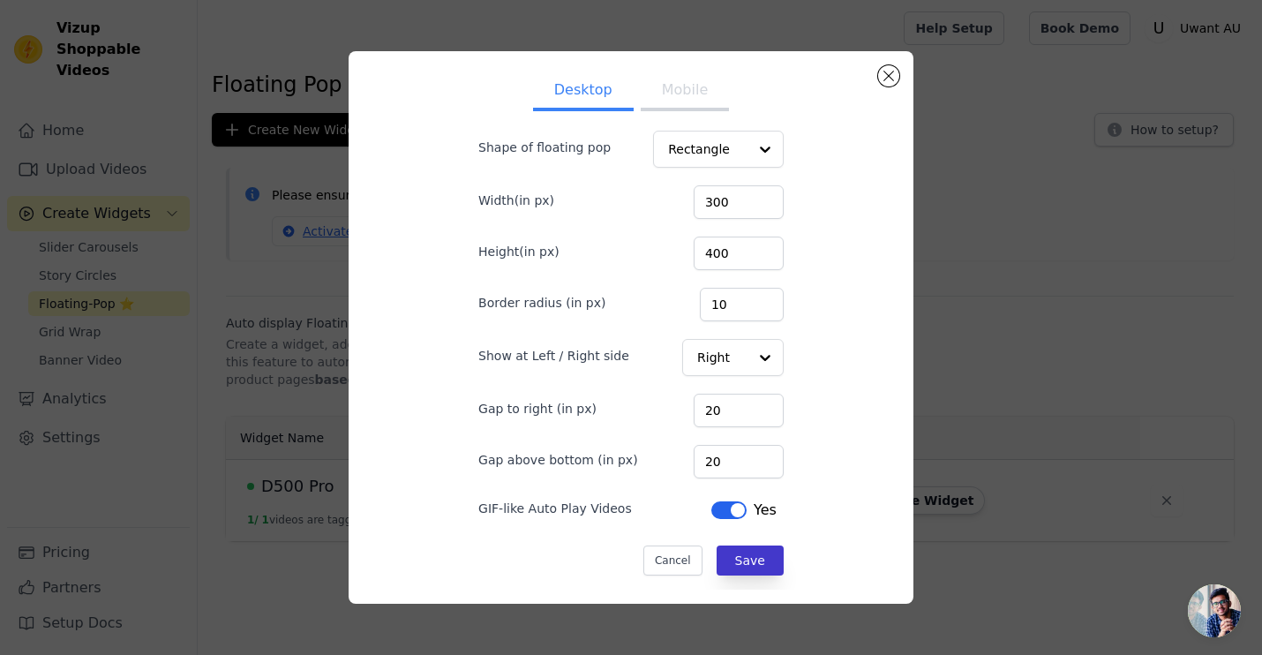
click at [756, 546] on button "Save" at bounding box center [750, 561] width 67 height 30
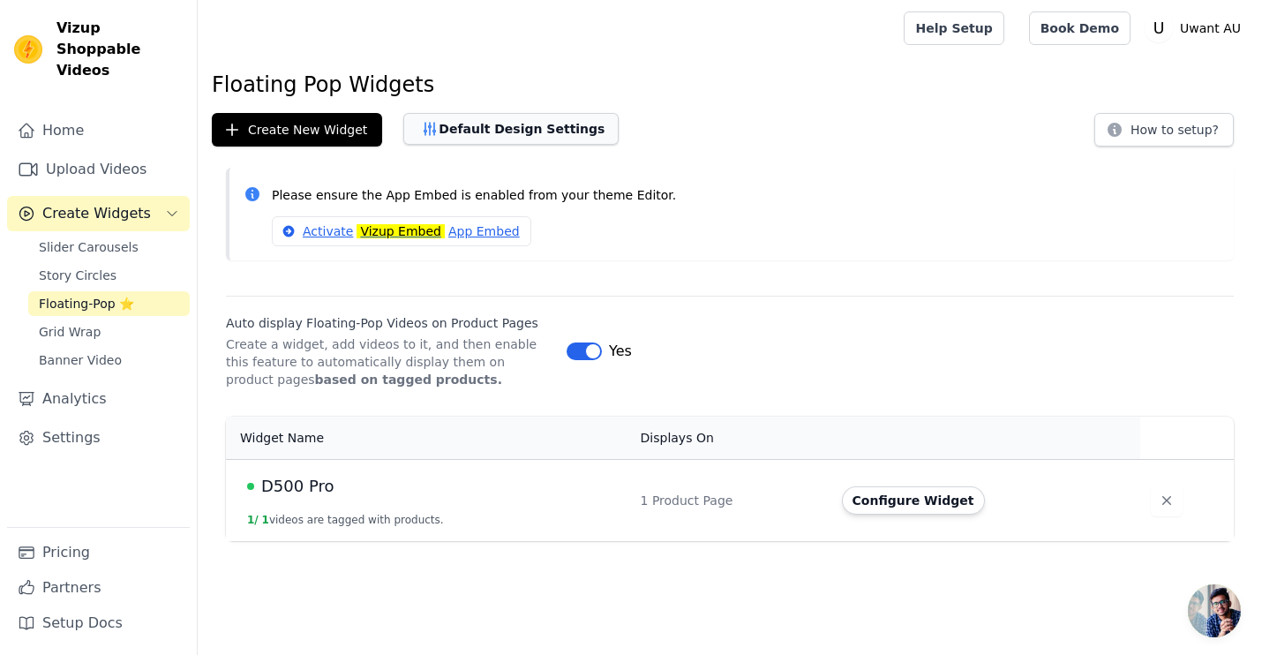
click at [519, 134] on button "Default Design Settings" at bounding box center [510, 129] width 215 height 32
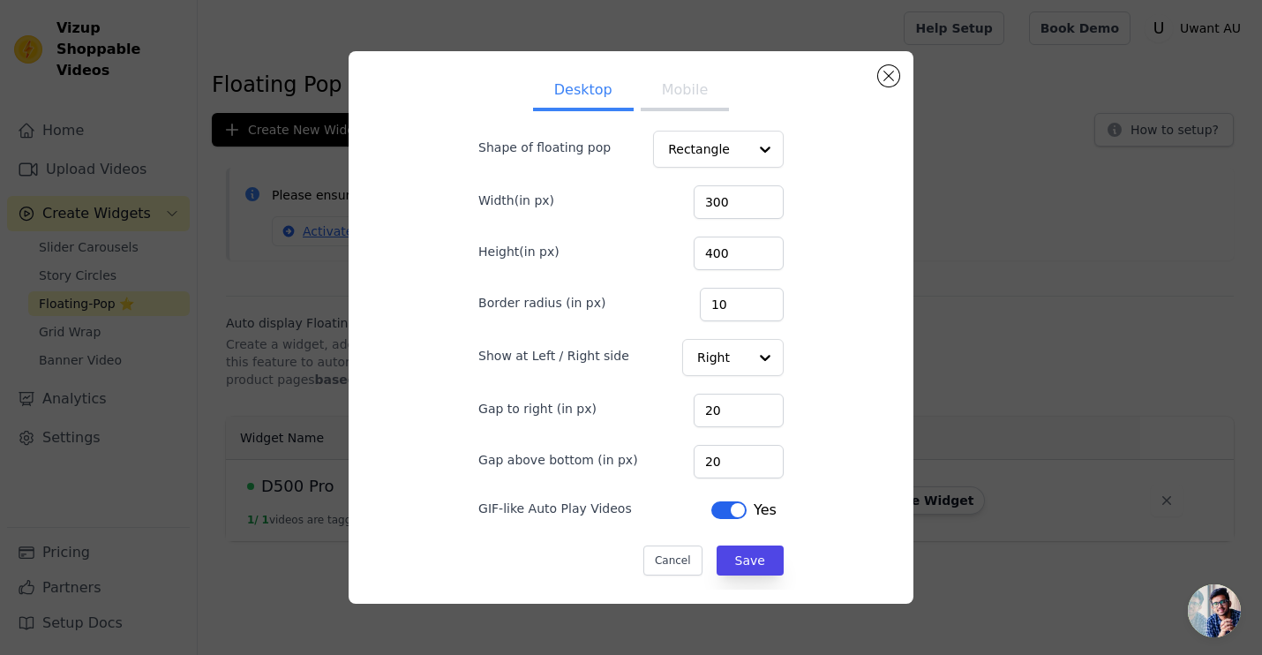
click at [724, 515] on button "Label" at bounding box center [729, 510] width 35 height 18
click at [741, 566] on button "Save" at bounding box center [750, 561] width 67 height 30
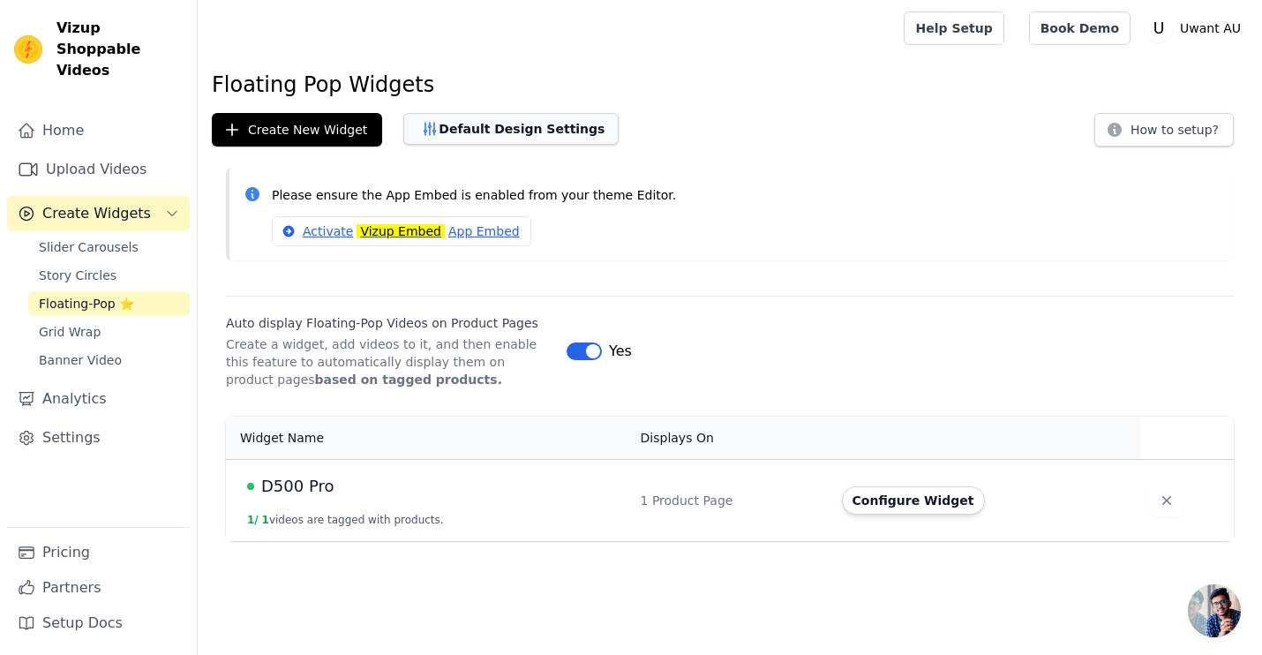
click at [520, 130] on button "Default Design Settings" at bounding box center [510, 129] width 215 height 32
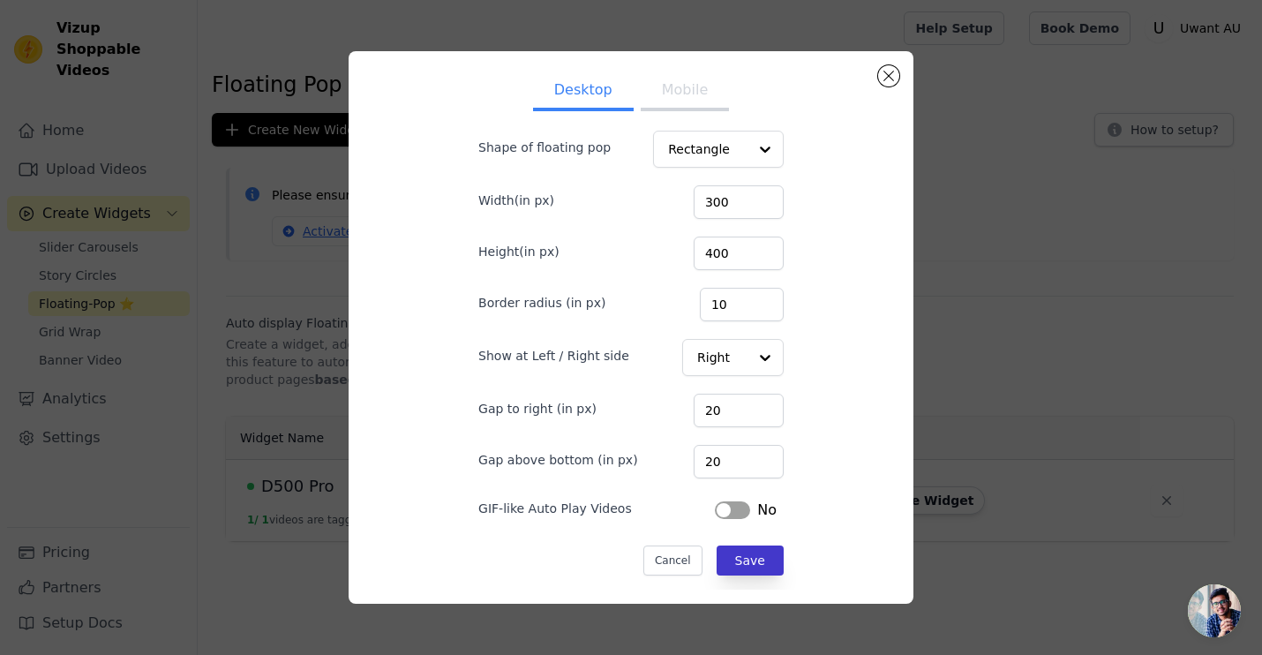
click at [746, 563] on button "Save" at bounding box center [750, 561] width 67 height 30
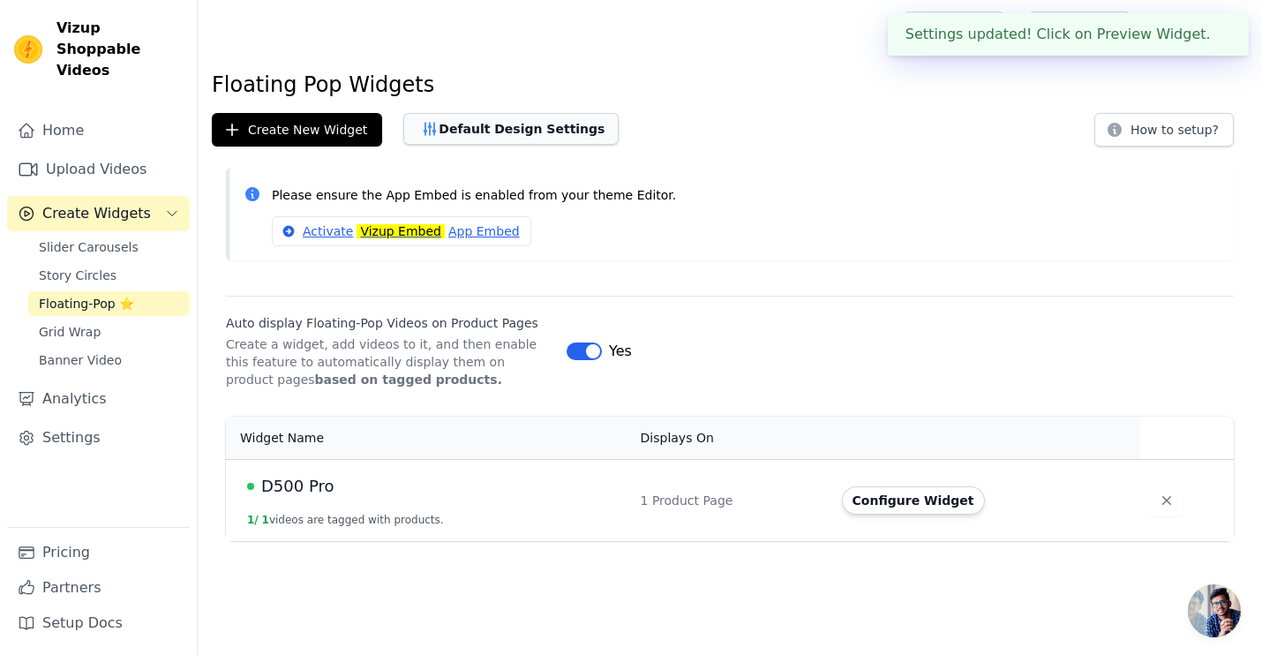
click at [524, 128] on button "Default Design Settings" at bounding box center [510, 129] width 215 height 32
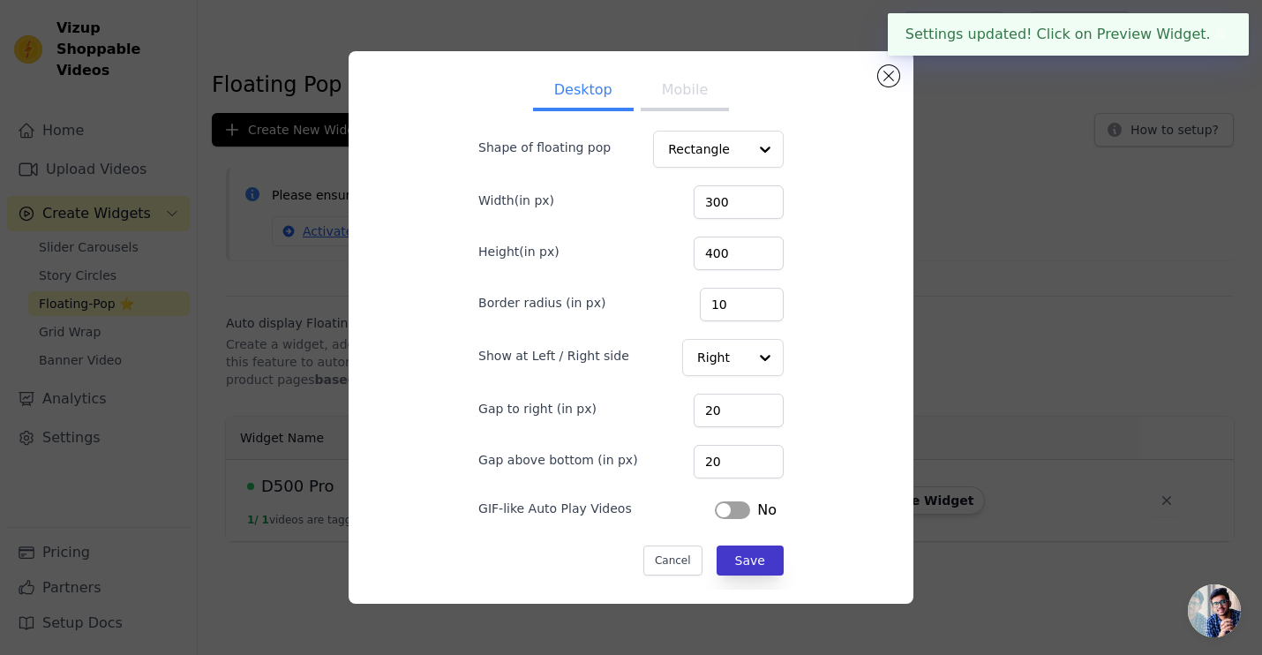
click at [743, 560] on button "Save" at bounding box center [750, 561] width 67 height 30
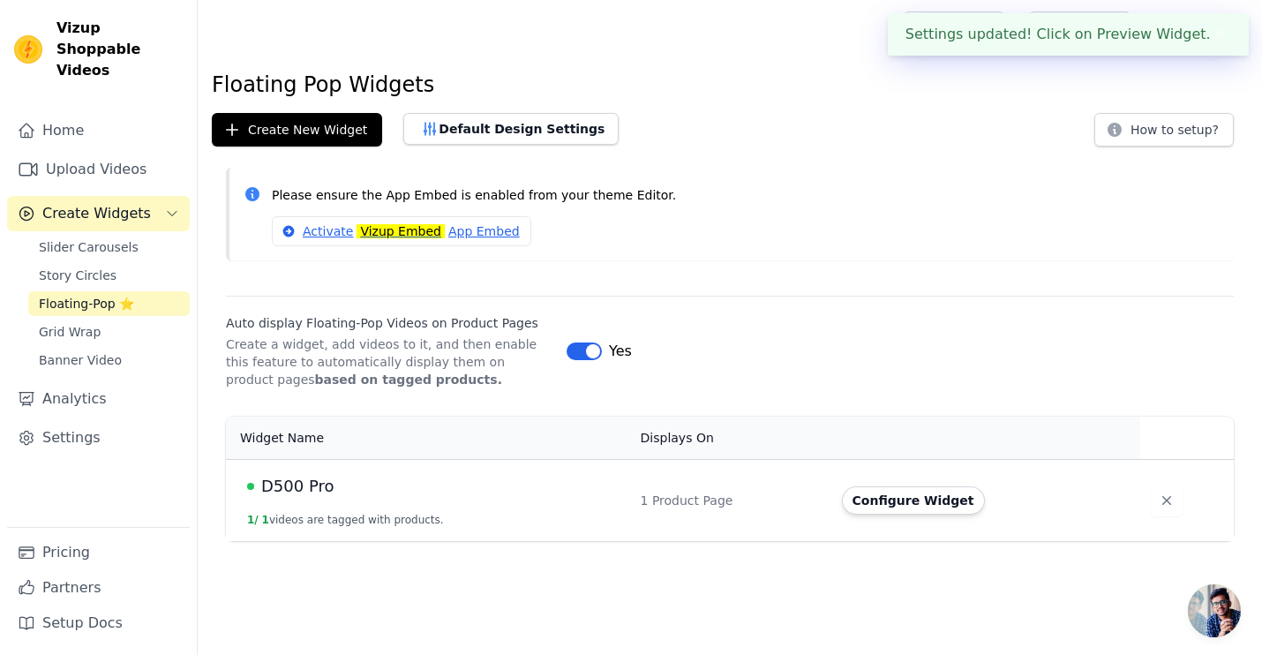
click at [522, 149] on div "Floating Pop Widgets Create New Widget Default Design Settings How to setup? Pl…" at bounding box center [730, 310] width 1065 height 478
click at [522, 139] on button "Default Design Settings" at bounding box center [510, 129] width 215 height 32
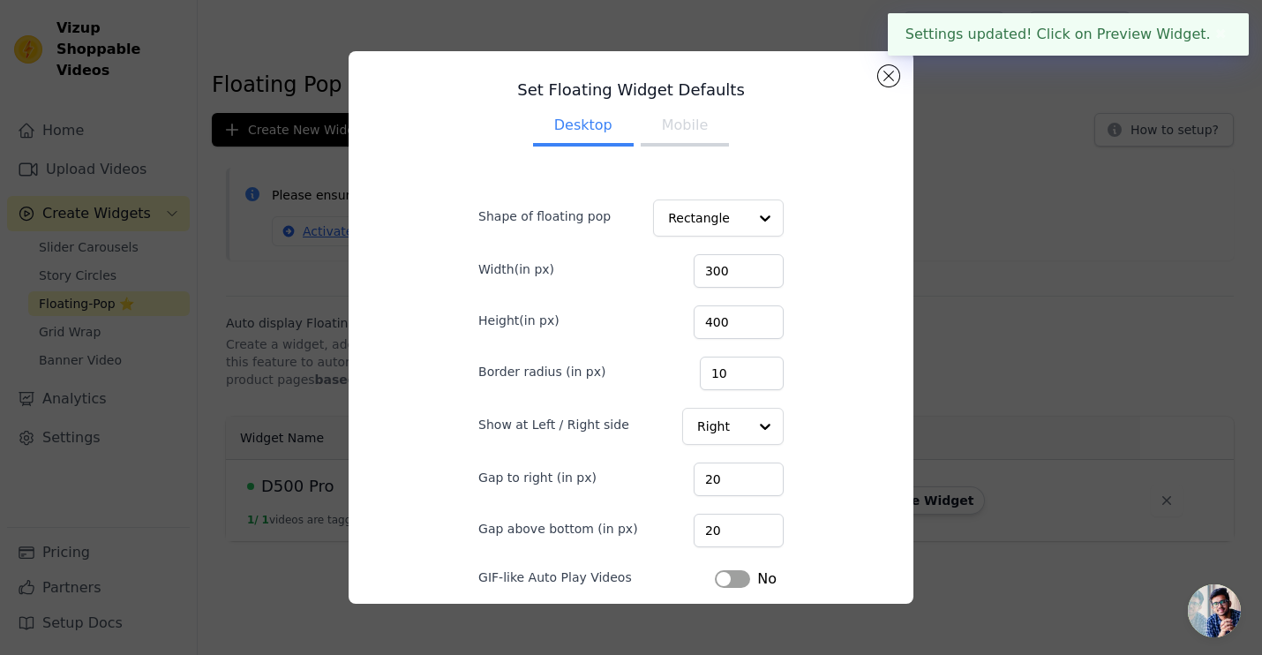
click at [673, 133] on button "Mobile" at bounding box center [685, 127] width 88 height 39
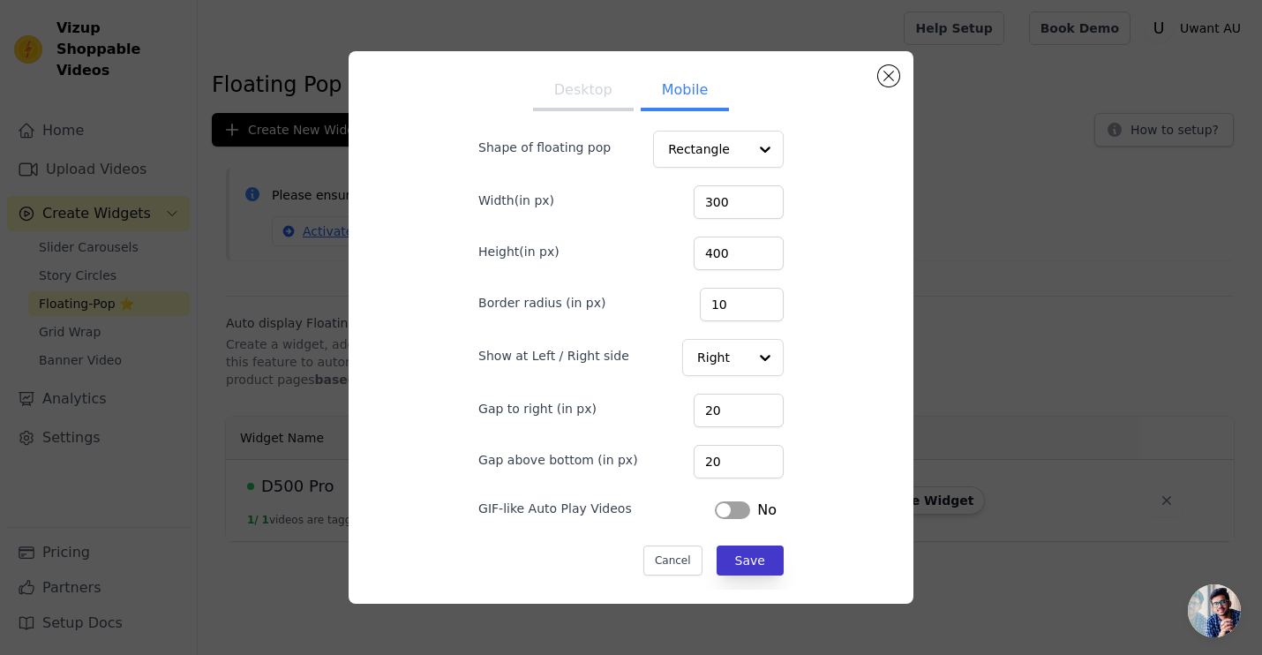
click at [752, 564] on button "Save" at bounding box center [750, 561] width 67 height 30
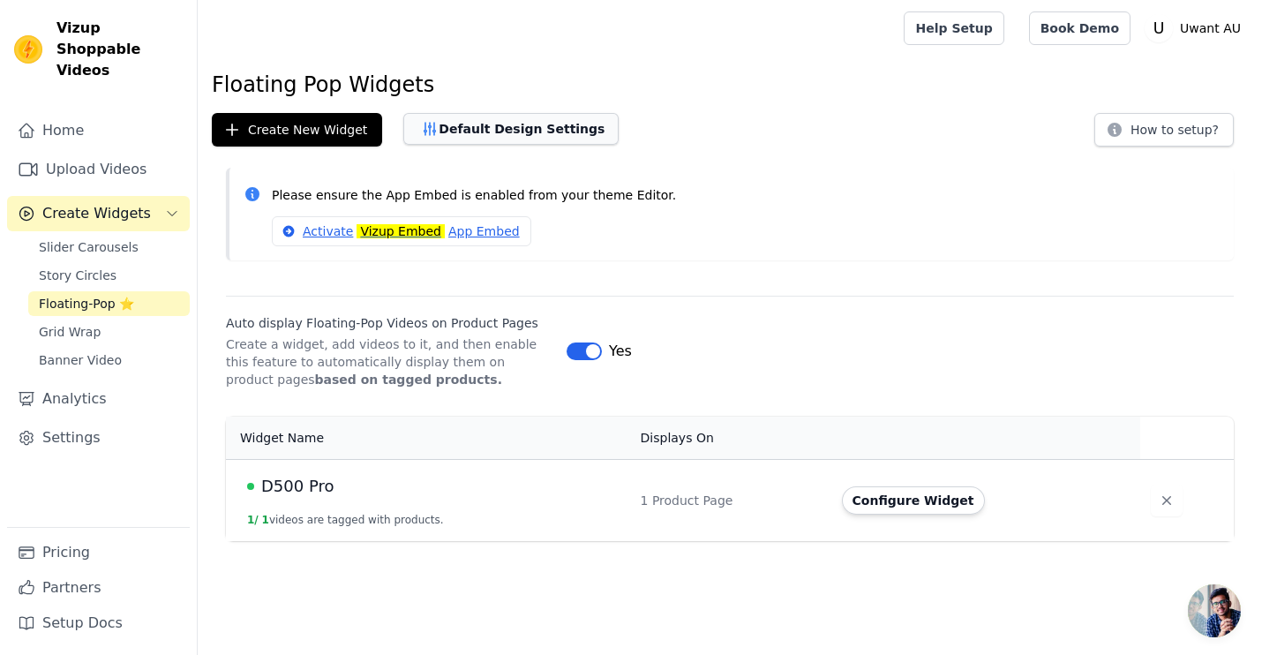
click at [528, 133] on button "Default Design Settings" at bounding box center [510, 129] width 215 height 32
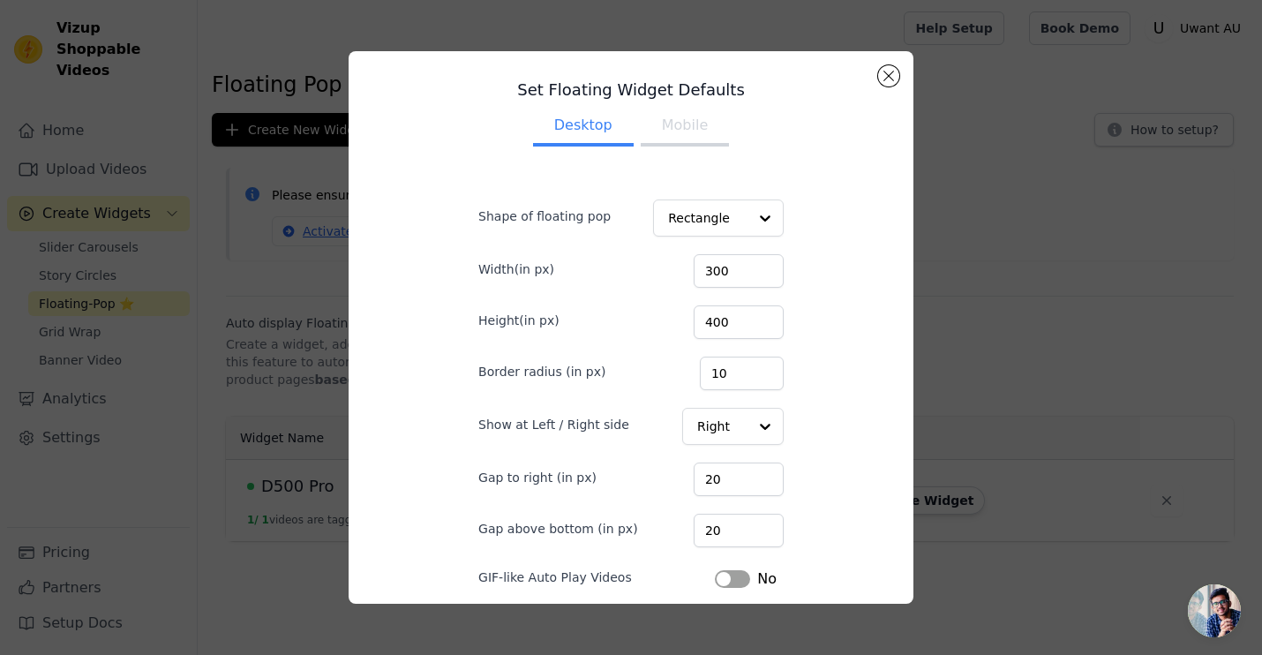
scroll to position [0, 0]
click at [730, 270] on input "300" at bounding box center [739, 271] width 90 height 34
click at [733, 325] on input "400" at bounding box center [739, 322] width 90 height 34
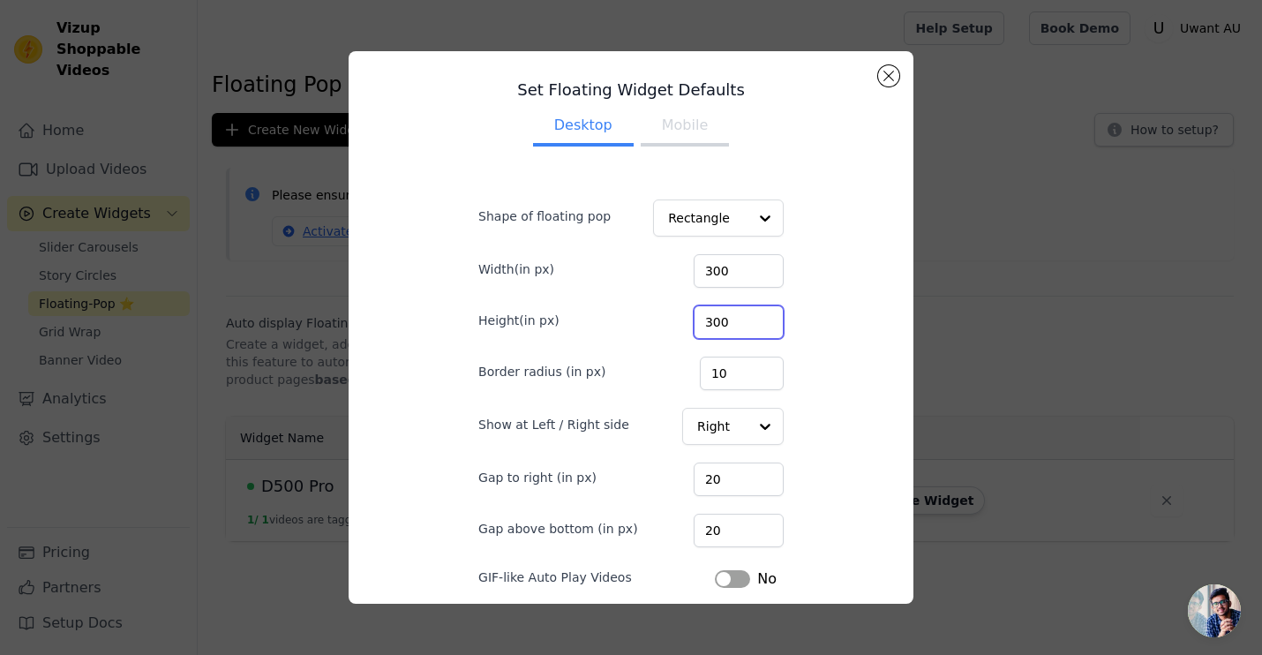
type input "300"
click at [735, 270] on input "300" at bounding box center [739, 271] width 90 height 34
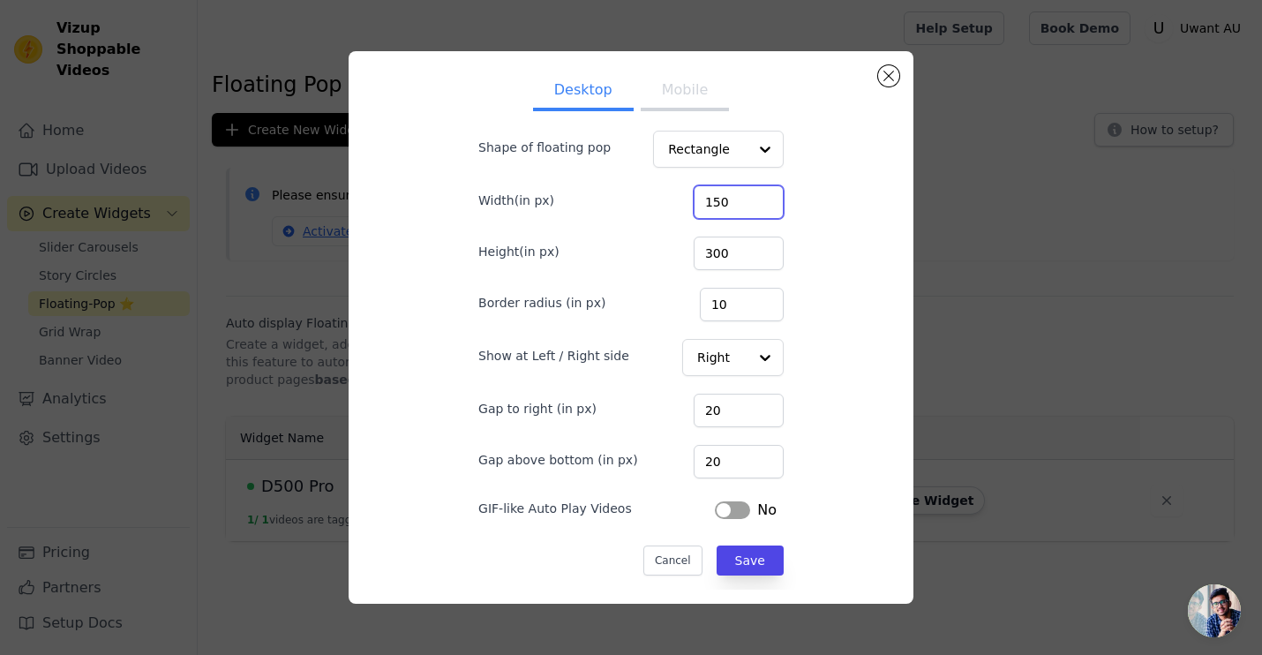
scroll to position [69, 0]
type input "150"
click at [764, 557] on button "Save" at bounding box center [750, 561] width 67 height 30
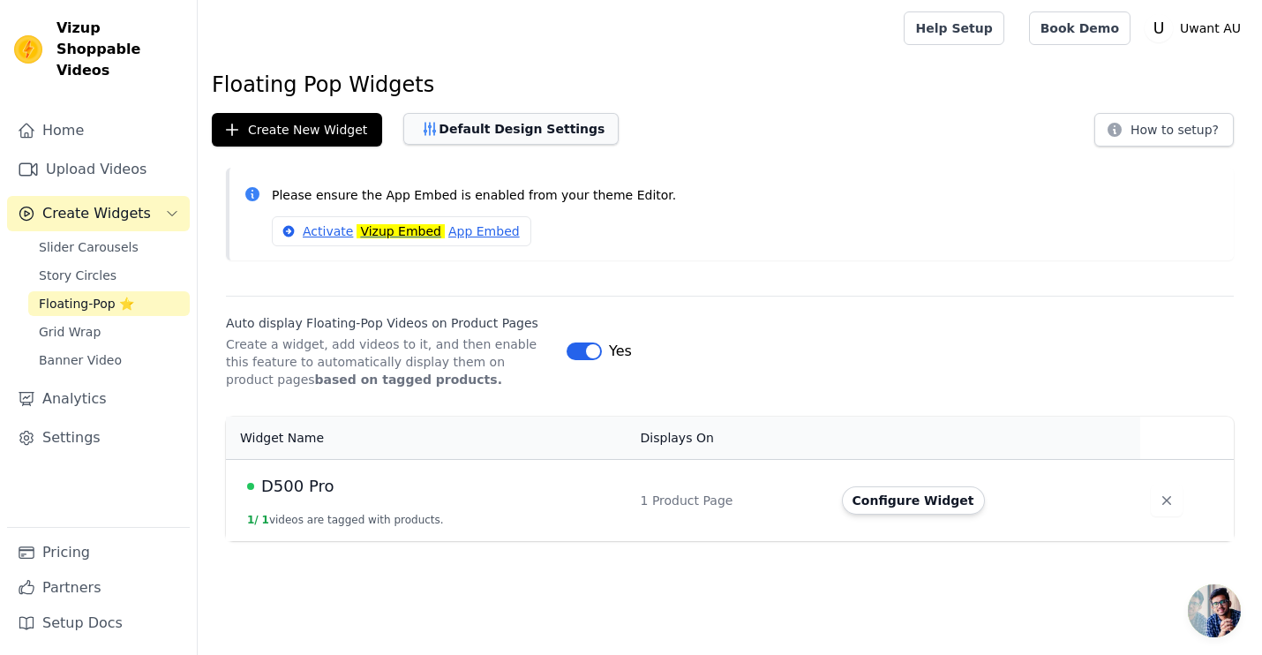
click at [484, 126] on button "Default Design Settings" at bounding box center [510, 129] width 215 height 32
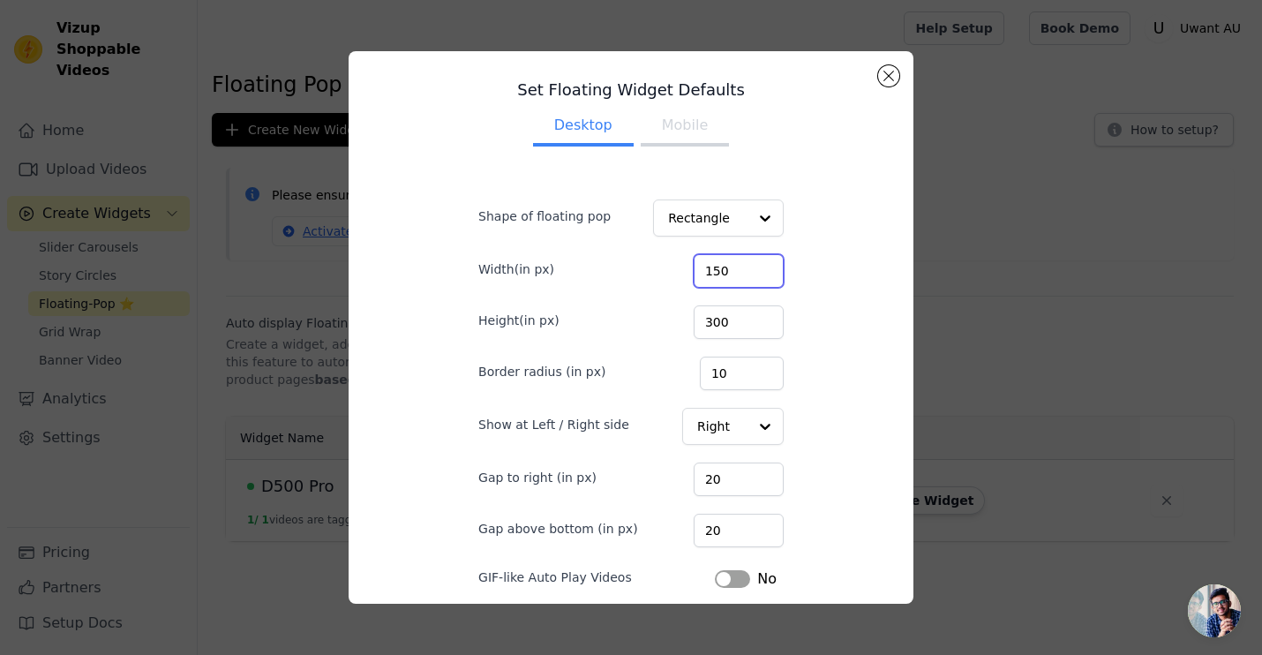
click at [735, 270] on input "150" at bounding box center [739, 271] width 90 height 34
type input "200"
click at [734, 328] on input "300" at bounding box center [739, 322] width 90 height 34
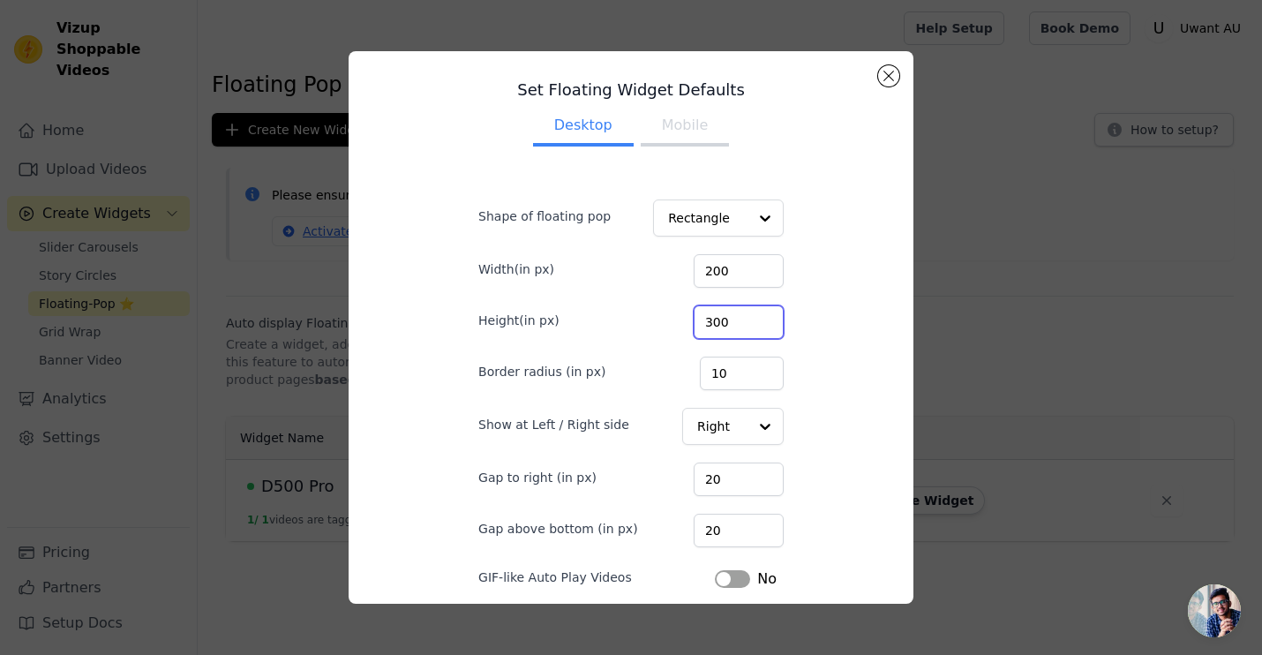
click at [734, 328] on input "300" at bounding box center [739, 322] width 90 height 34
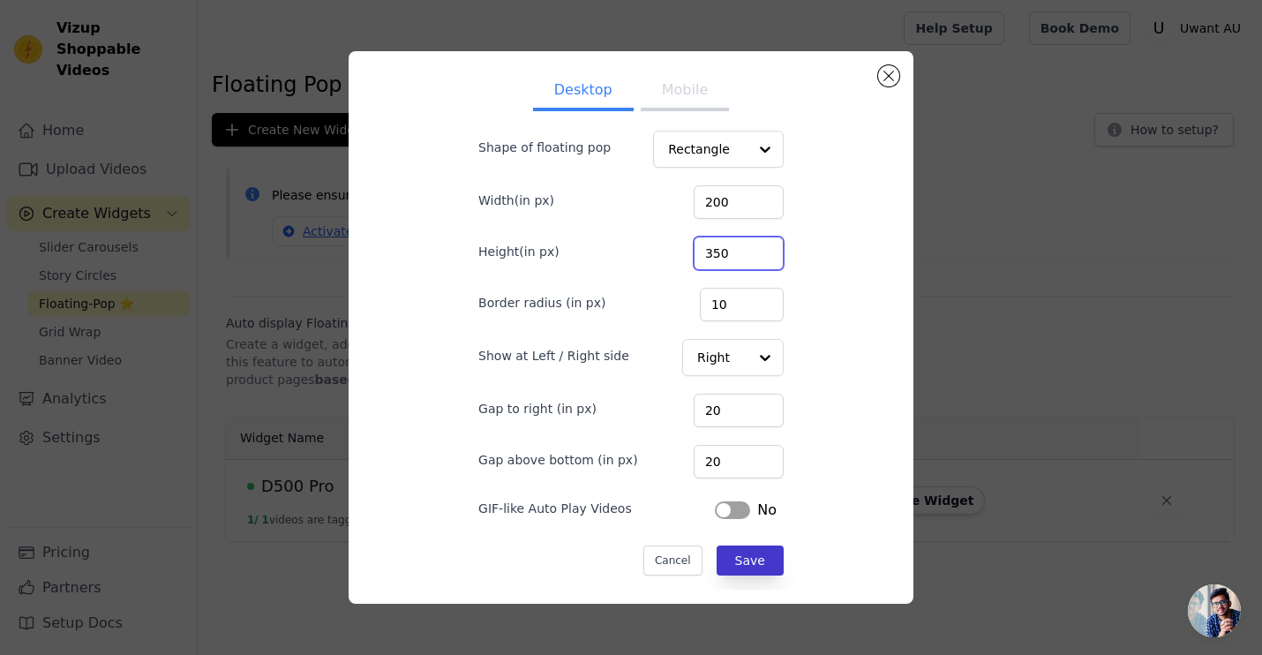
type input "350"
click at [745, 569] on button "Save" at bounding box center [750, 561] width 67 height 30
